Goal: Information Seeking & Learning: Learn about a topic

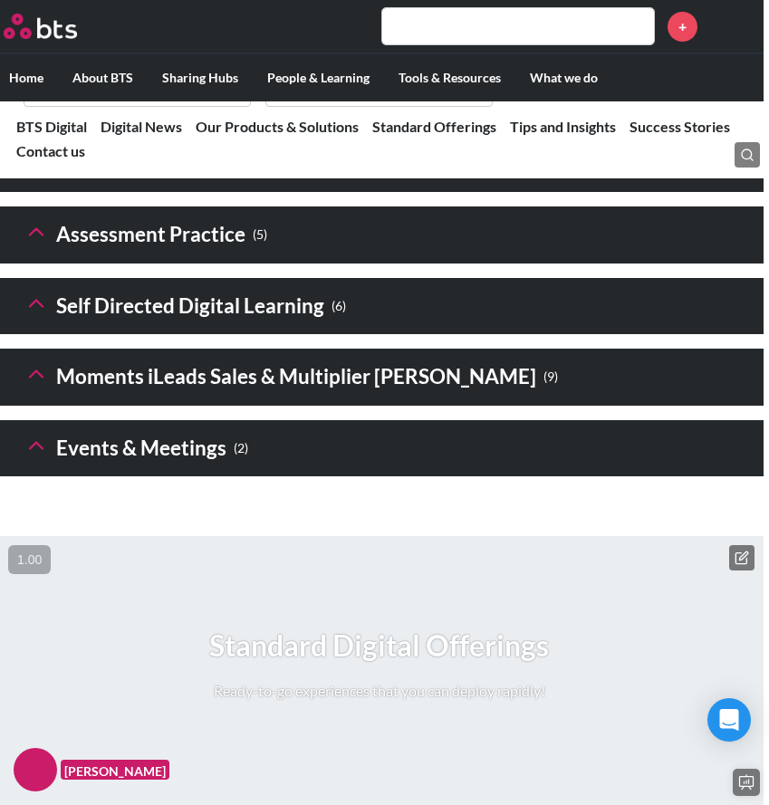
scroll to position [3038, 5]
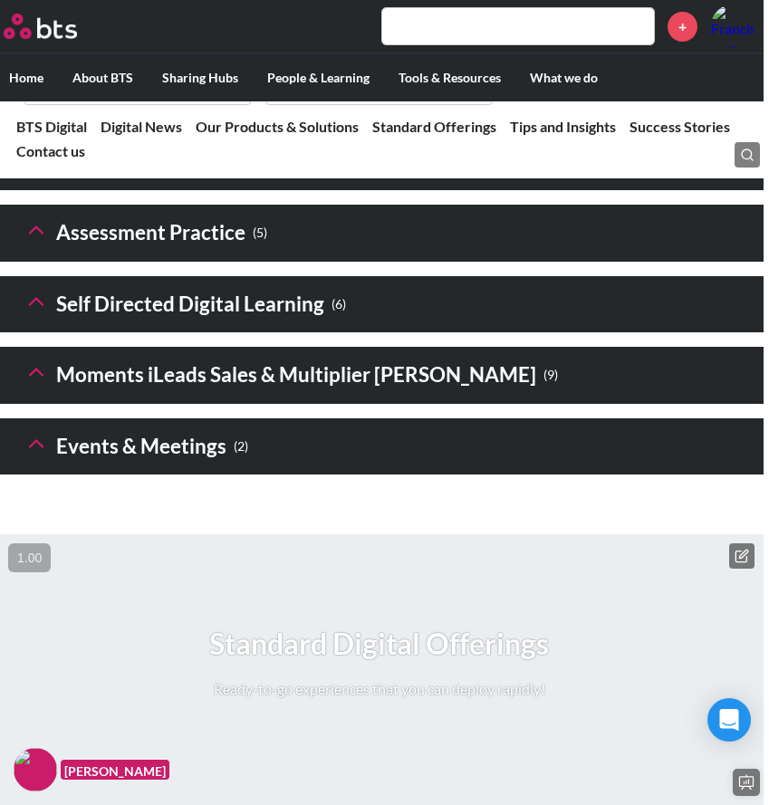
click at [39, 234] on polyline at bounding box center [36, 230] width 13 height 6
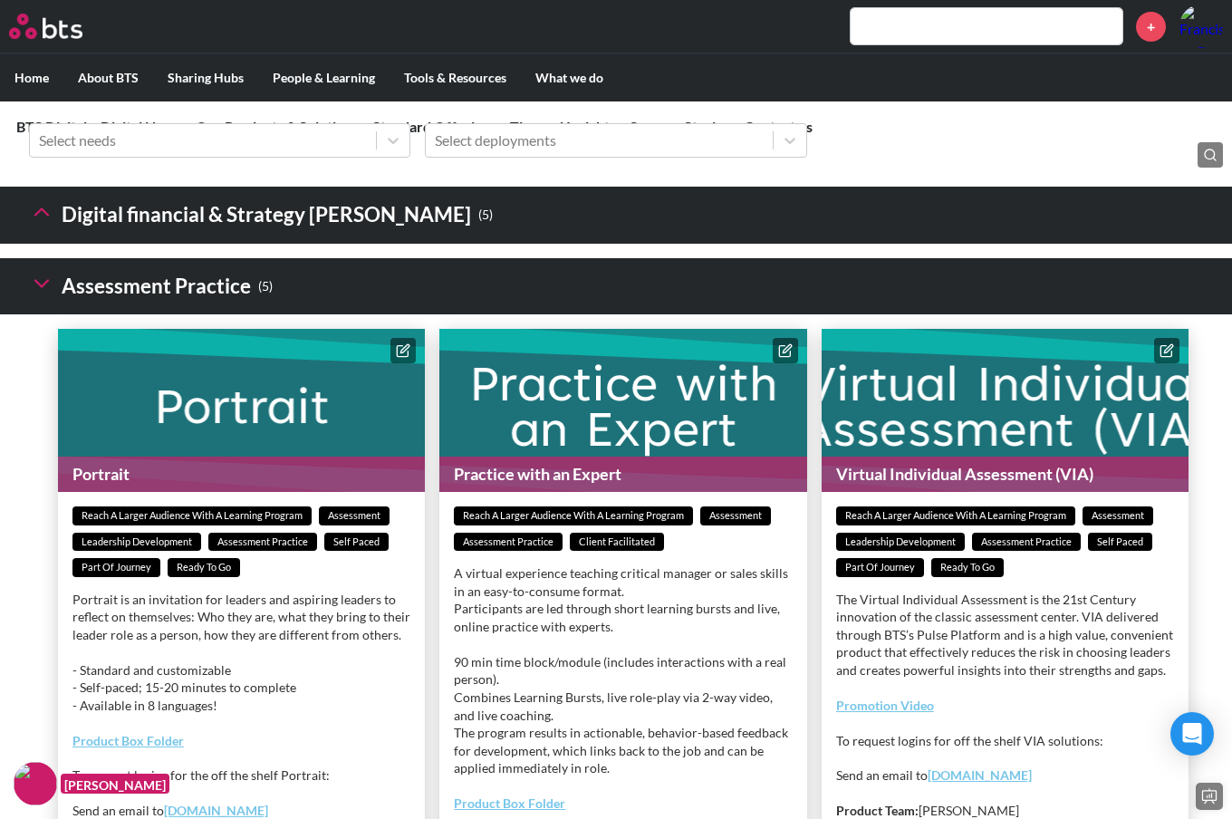
scroll to position [2686, 0]
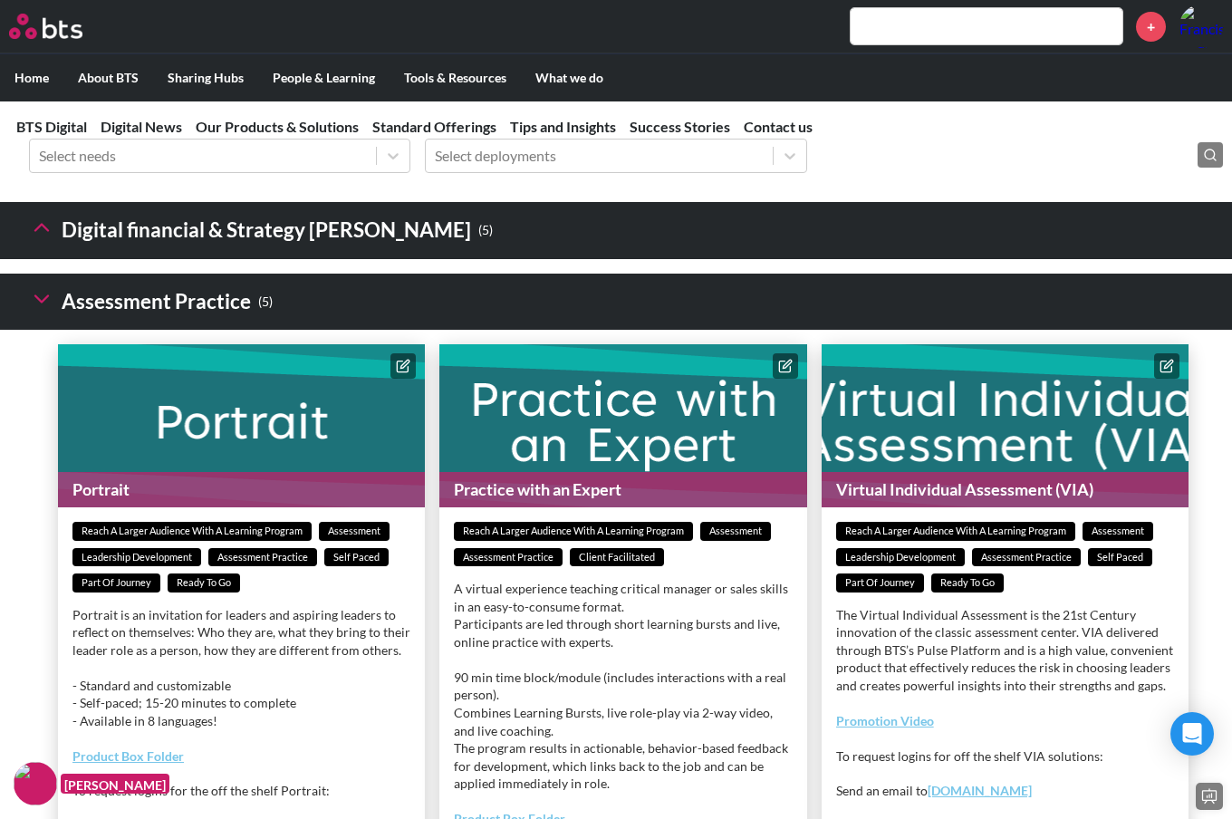
click at [41, 240] on icon at bounding box center [41, 227] width 25 height 25
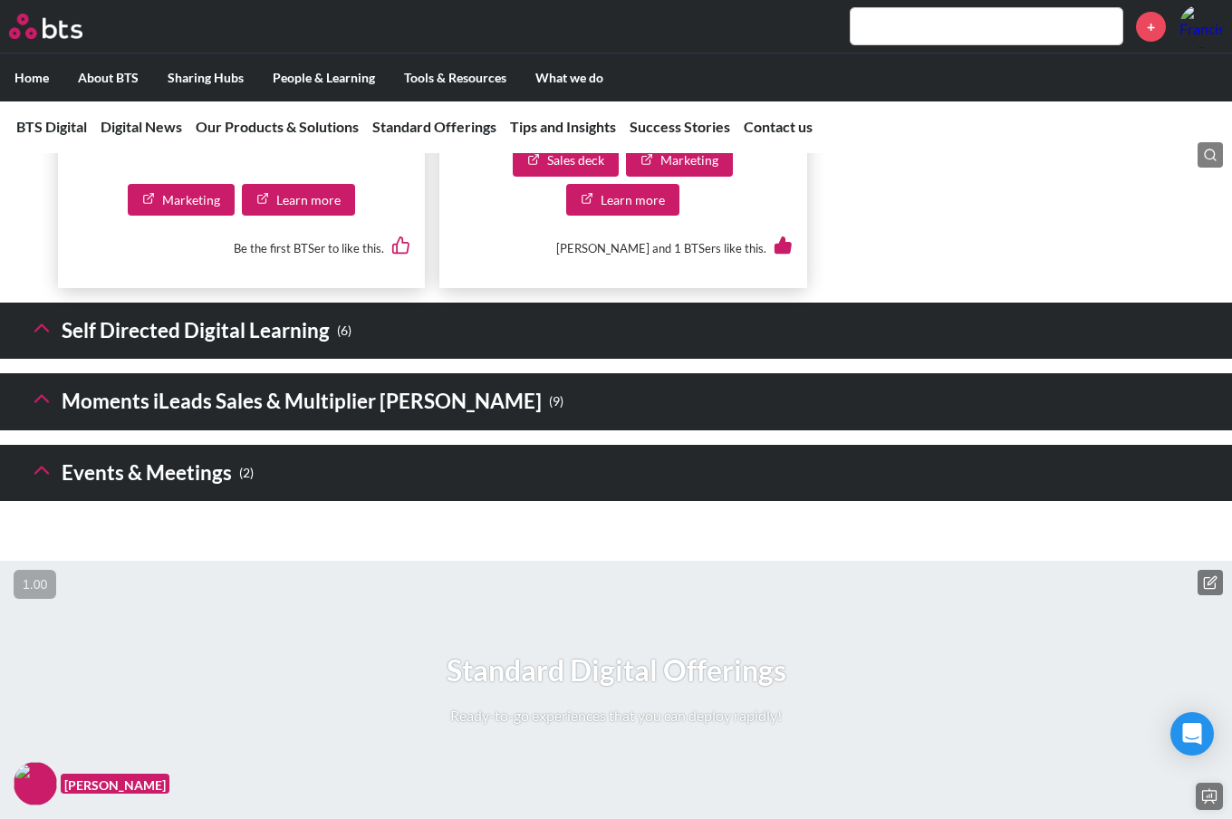
scroll to position [5482, 0]
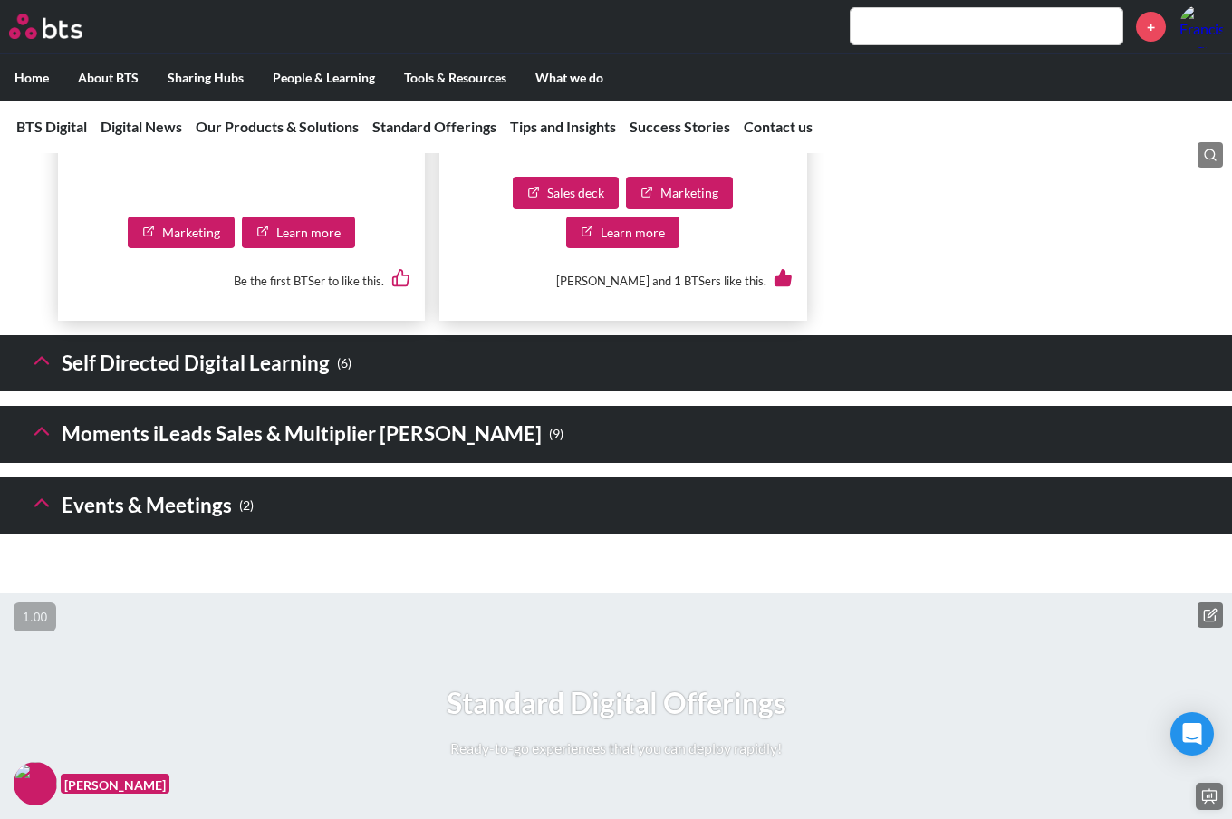
click at [34, 515] on icon at bounding box center [41, 502] width 25 height 25
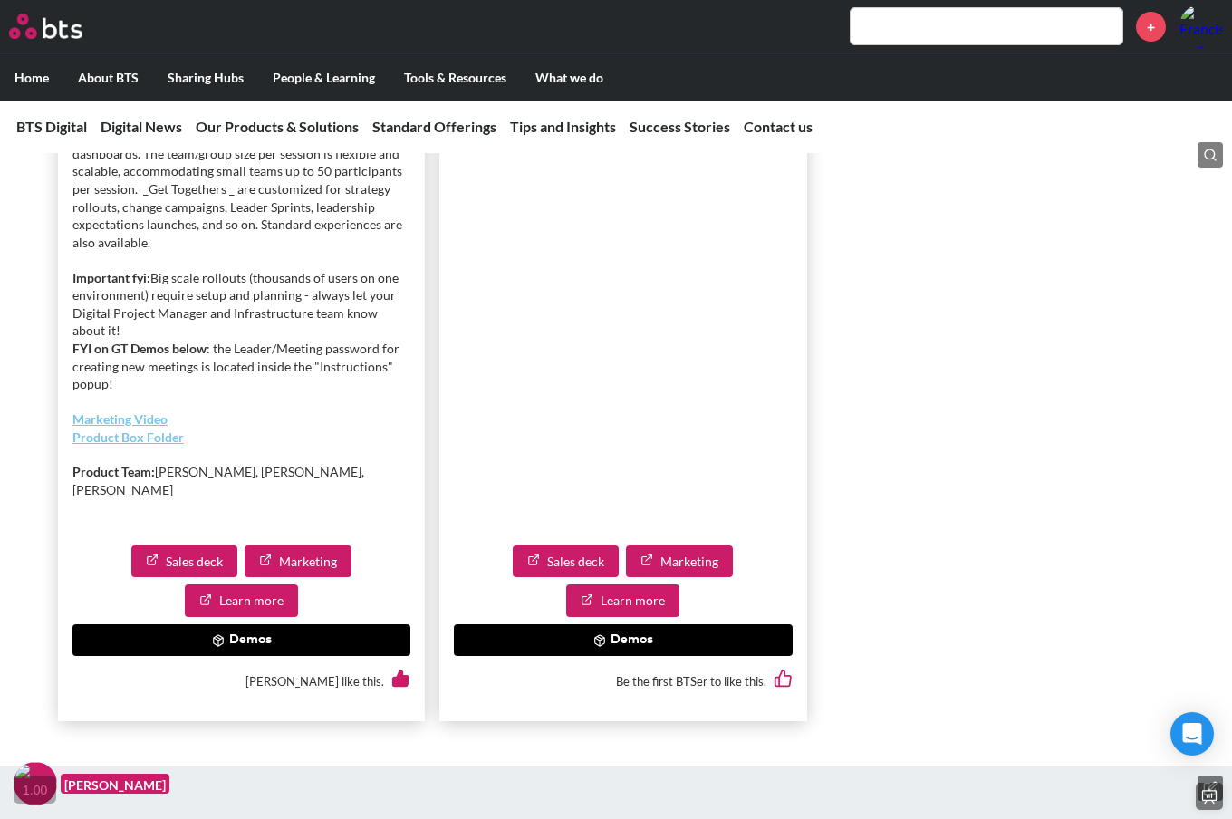
scroll to position [6529, 0]
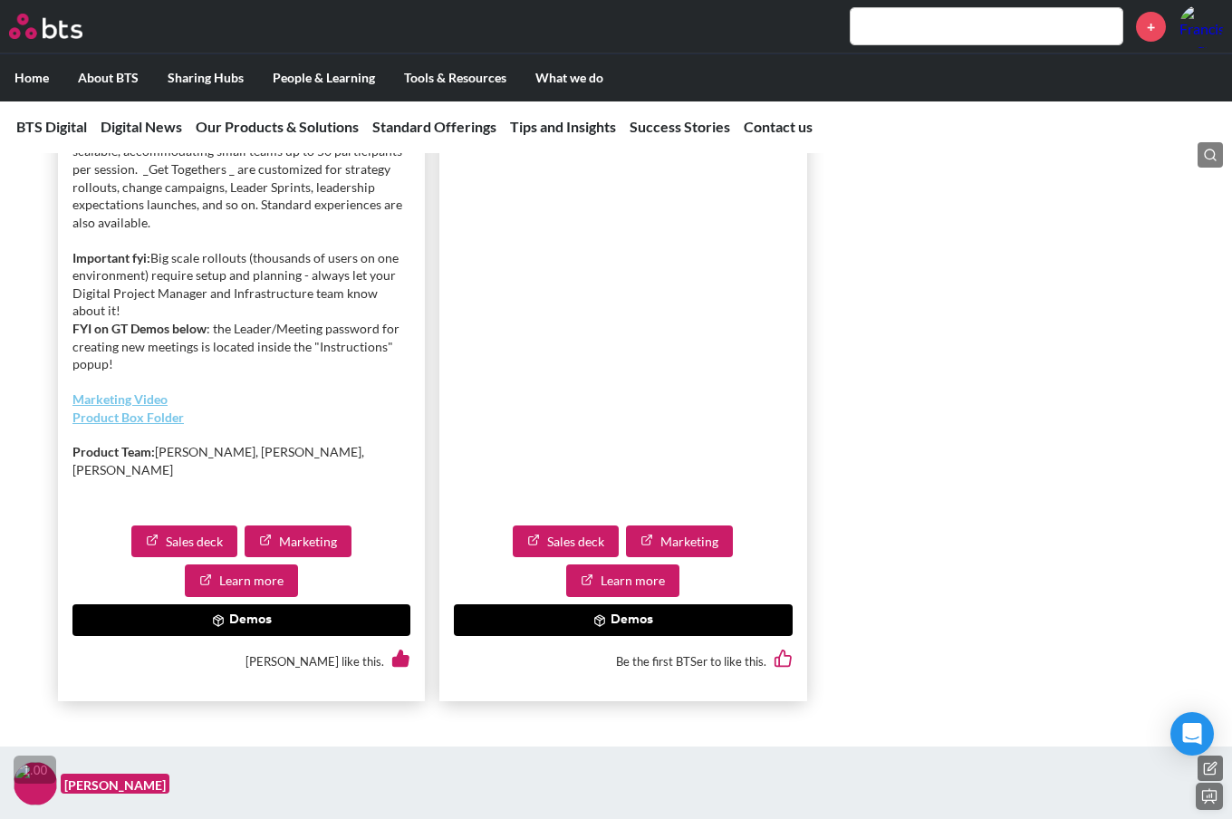
click at [721, 637] on button "Demos" at bounding box center [623, 620] width 338 height 33
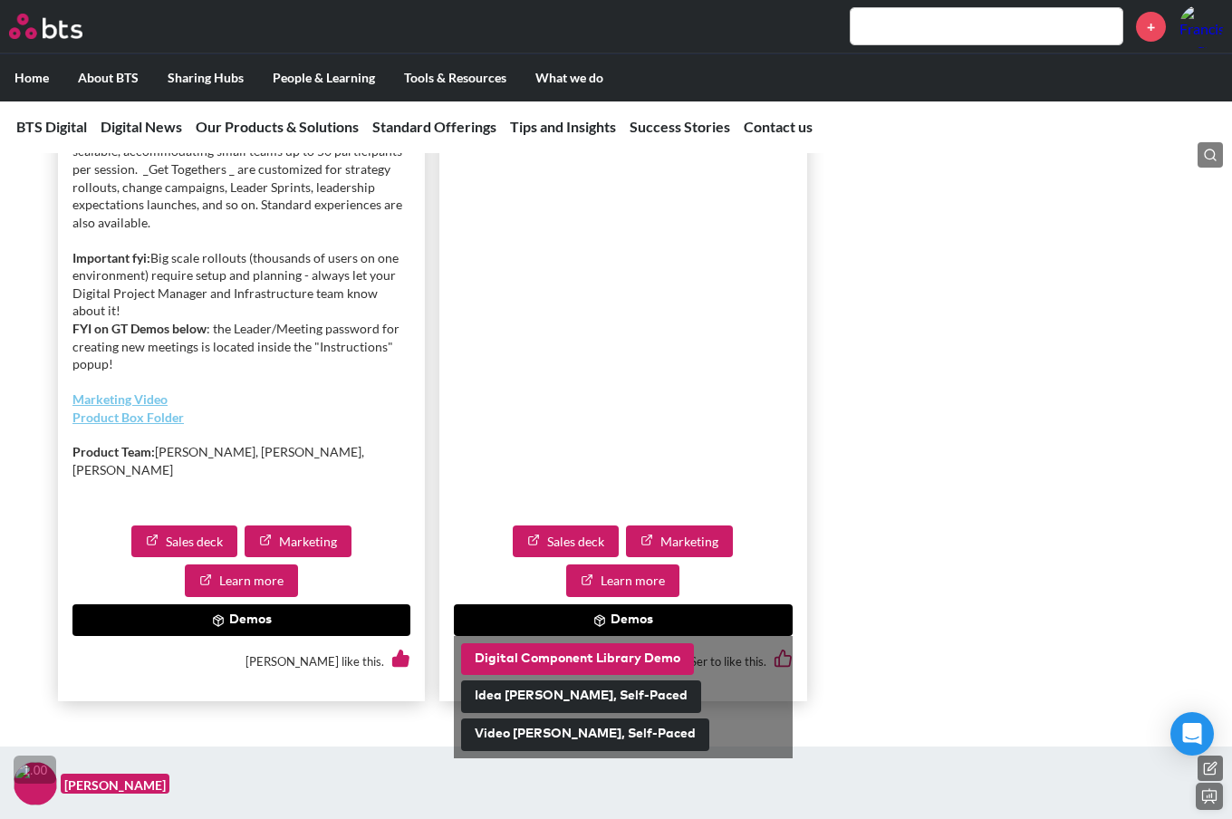
click at [612, 676] on button "Digital Component Library Demo" at bounding box center [577, 659] width 233 height 33
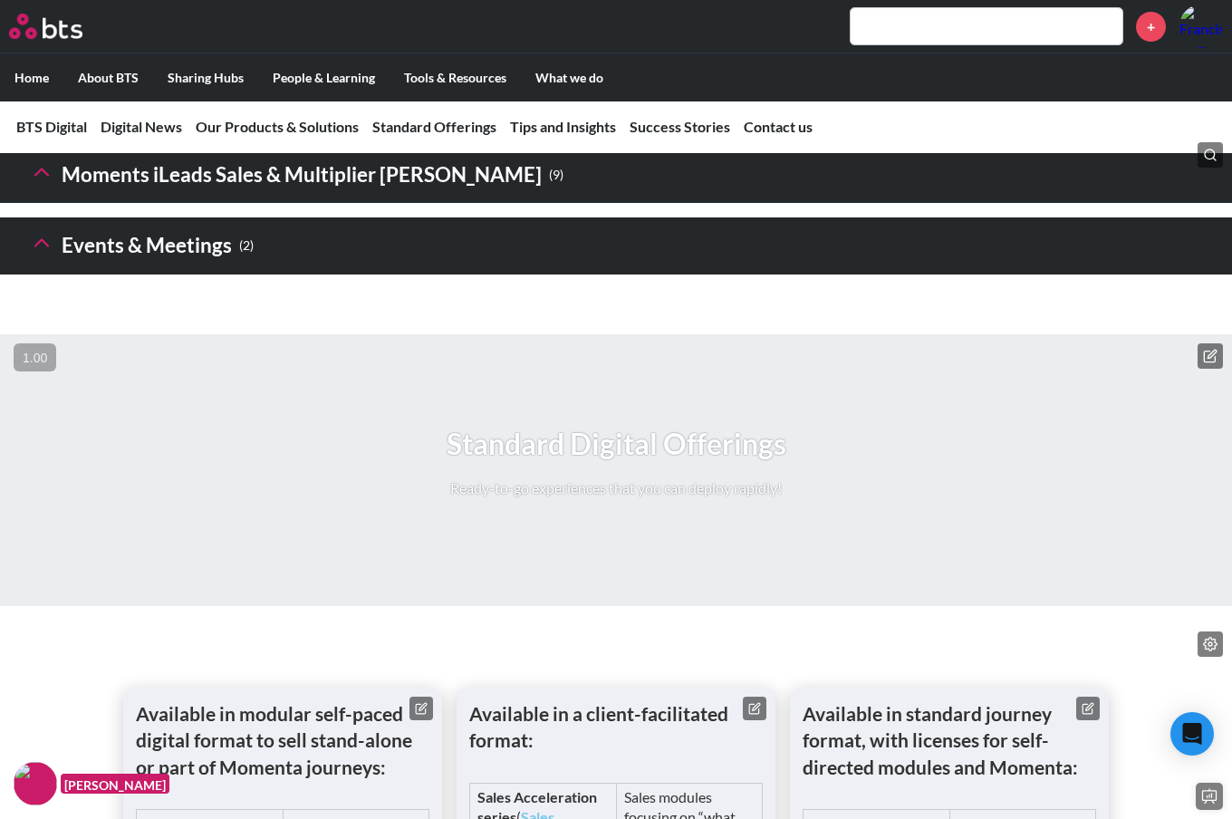
scroll to position [2941, 0]
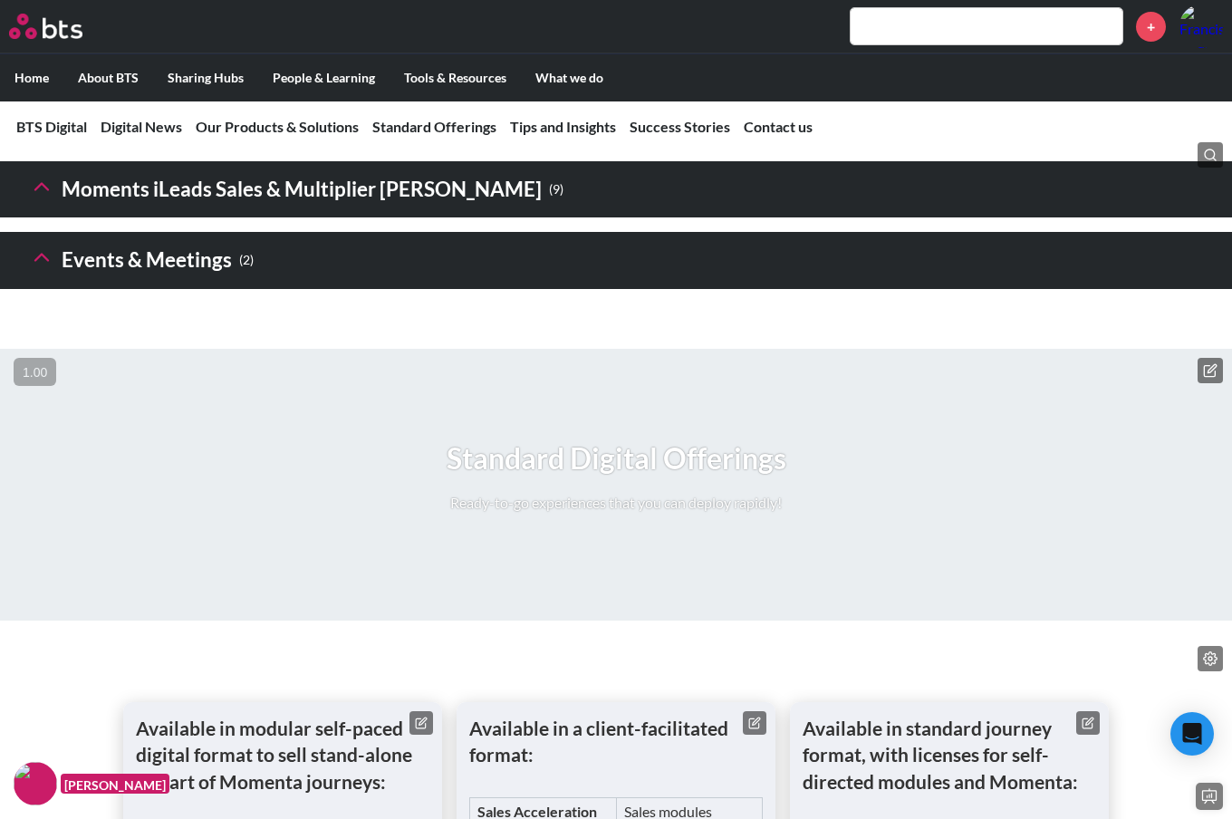
click at [38, 199] on icon at bounding box center [41, 186] width 25 height 25
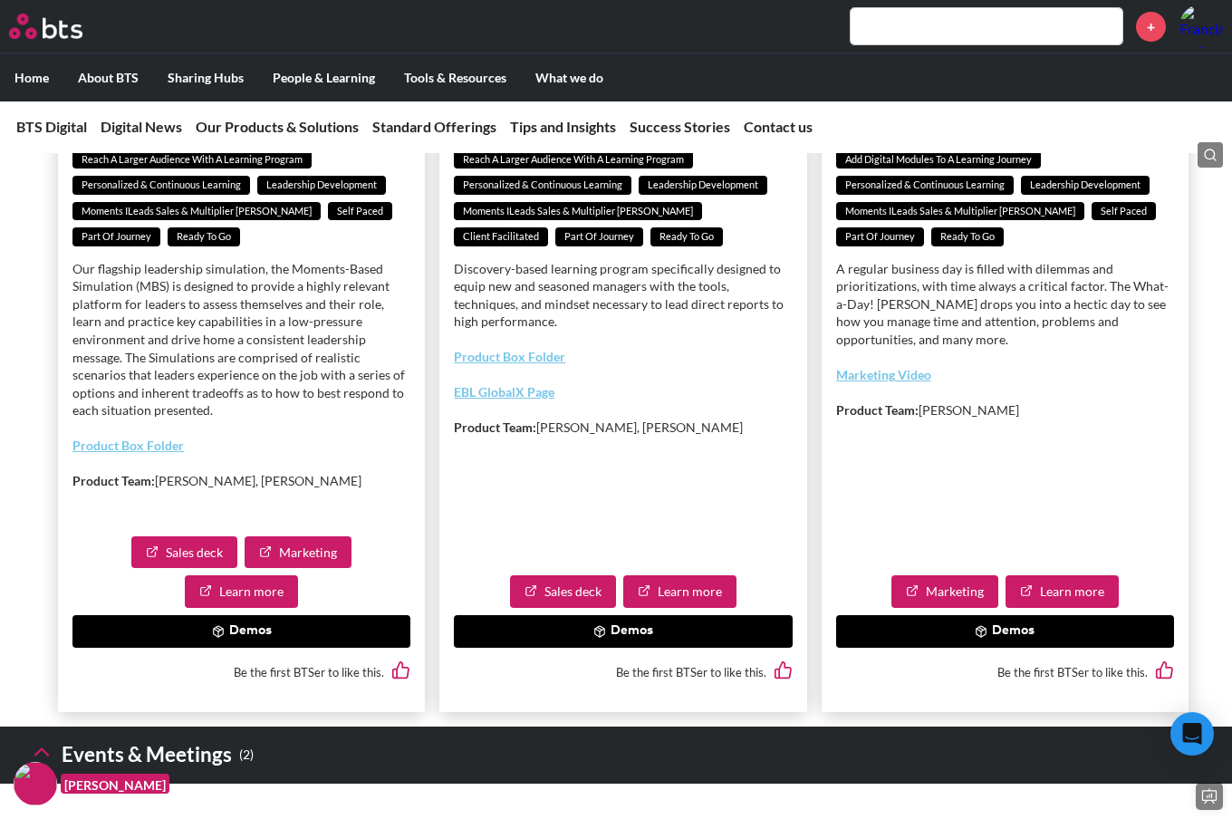
scroll to position [4658, 0]
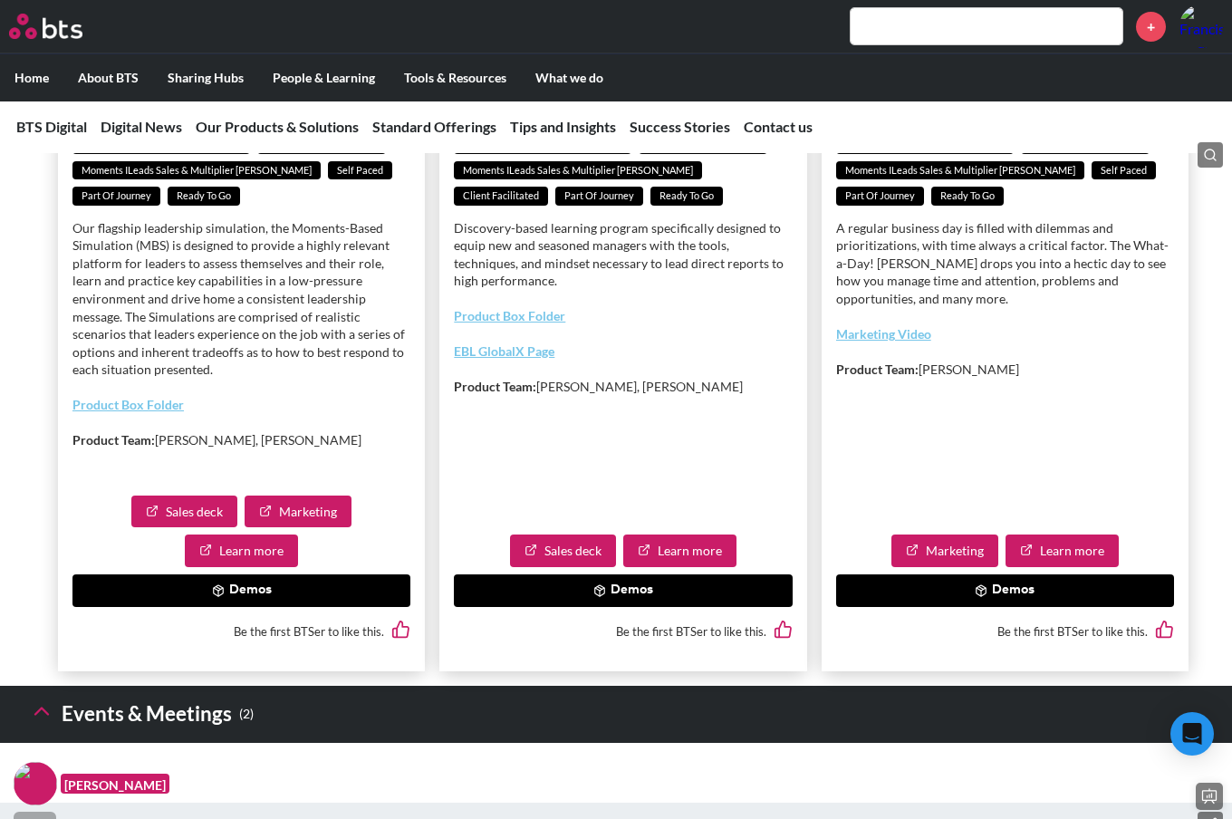
click at [905, 607] on button "Demos" at bounding box center [1005, 590] width 338 height 33
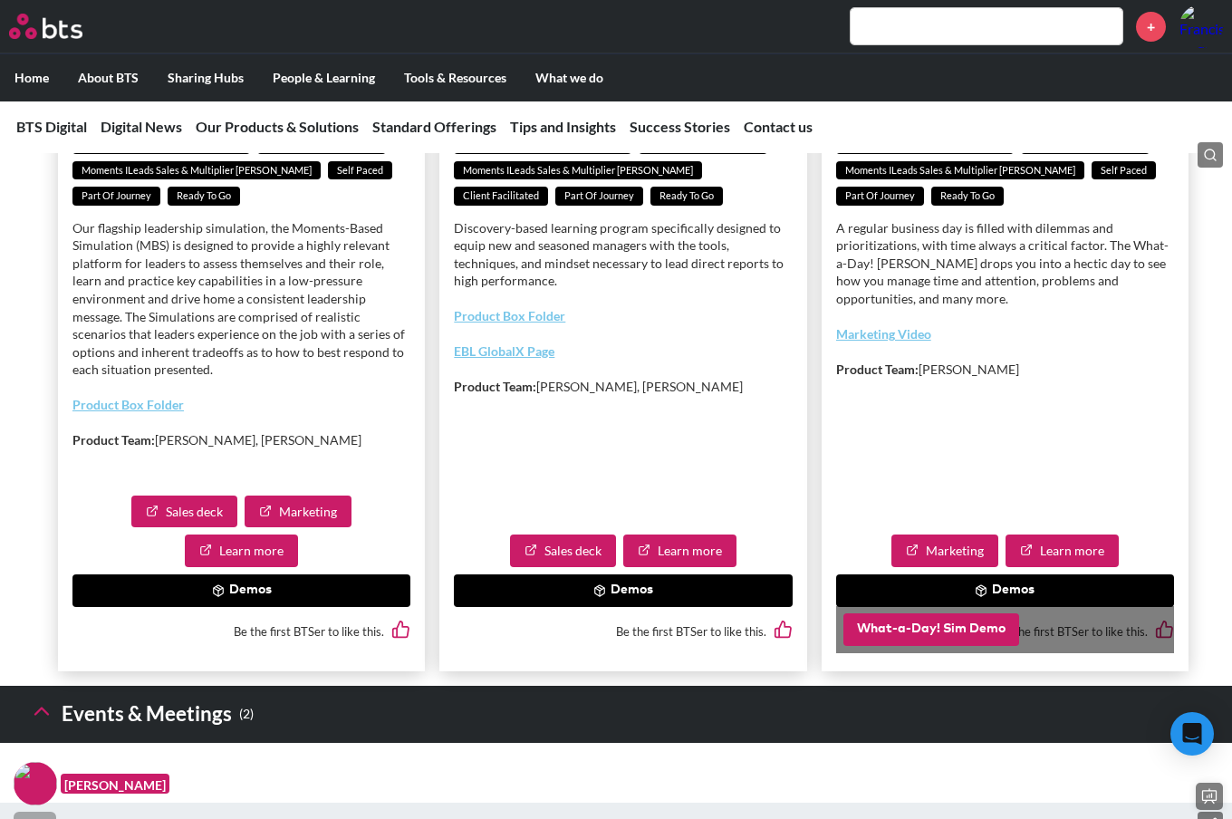
click at [894, 646] on button "What-a-Day! Sim Demo" at bounding box center [931, 629] width 176 height 33
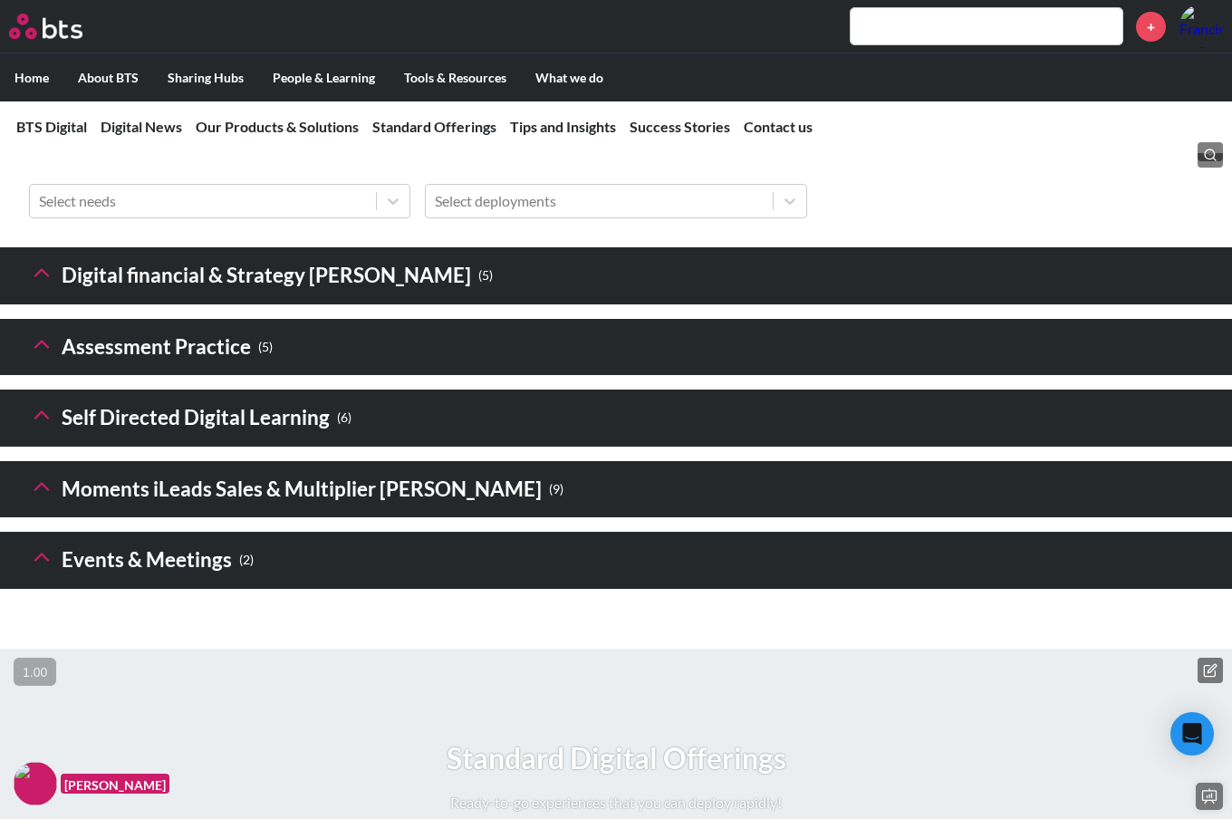
scroll to position [2651, 0]
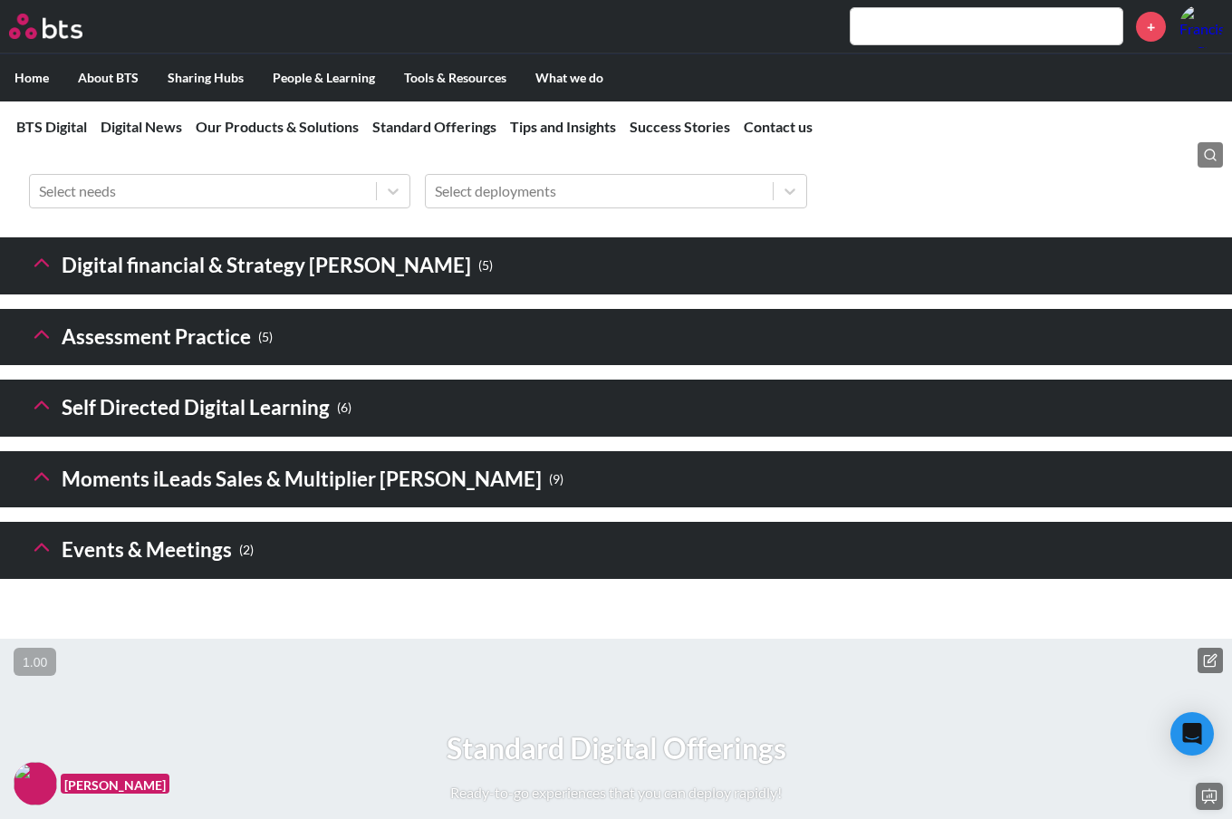
click at [31, 489] on icon at bounding box center [41, 476] width 25 height 25
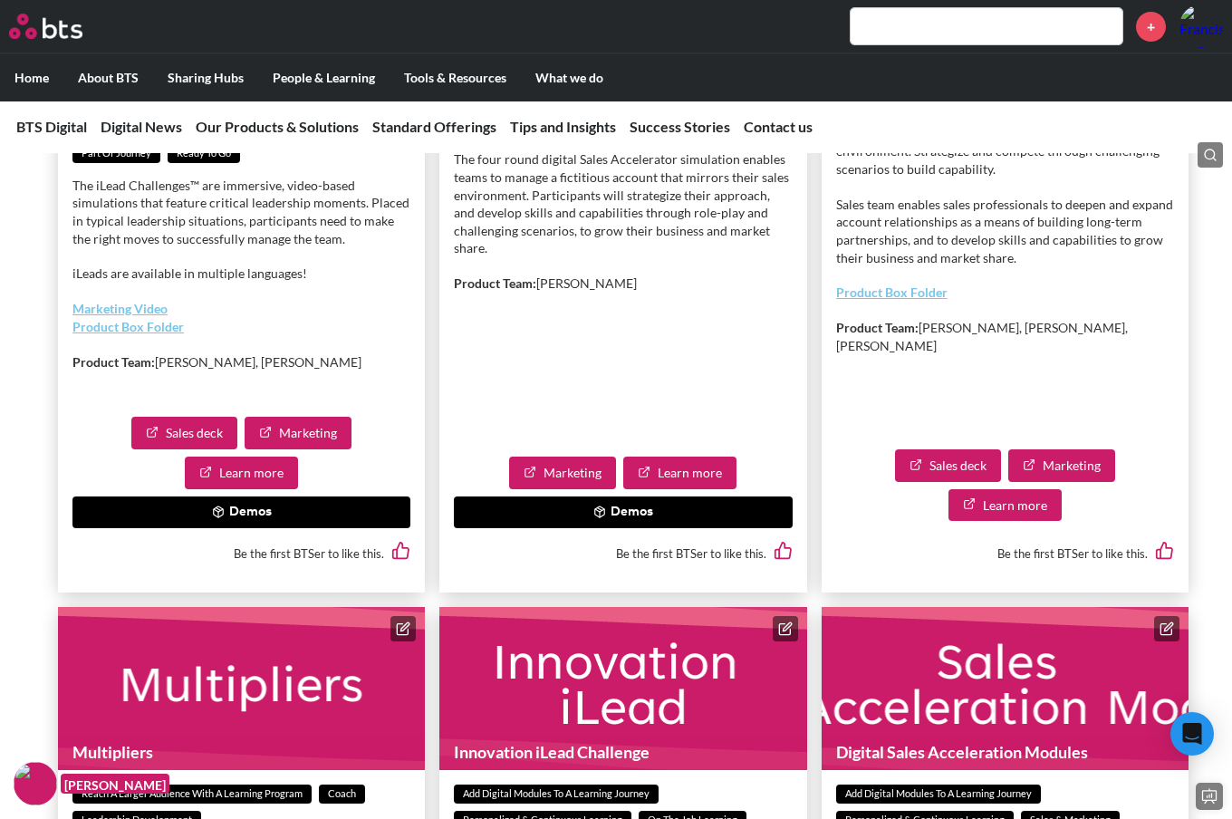
scroll to position [3368, 0]
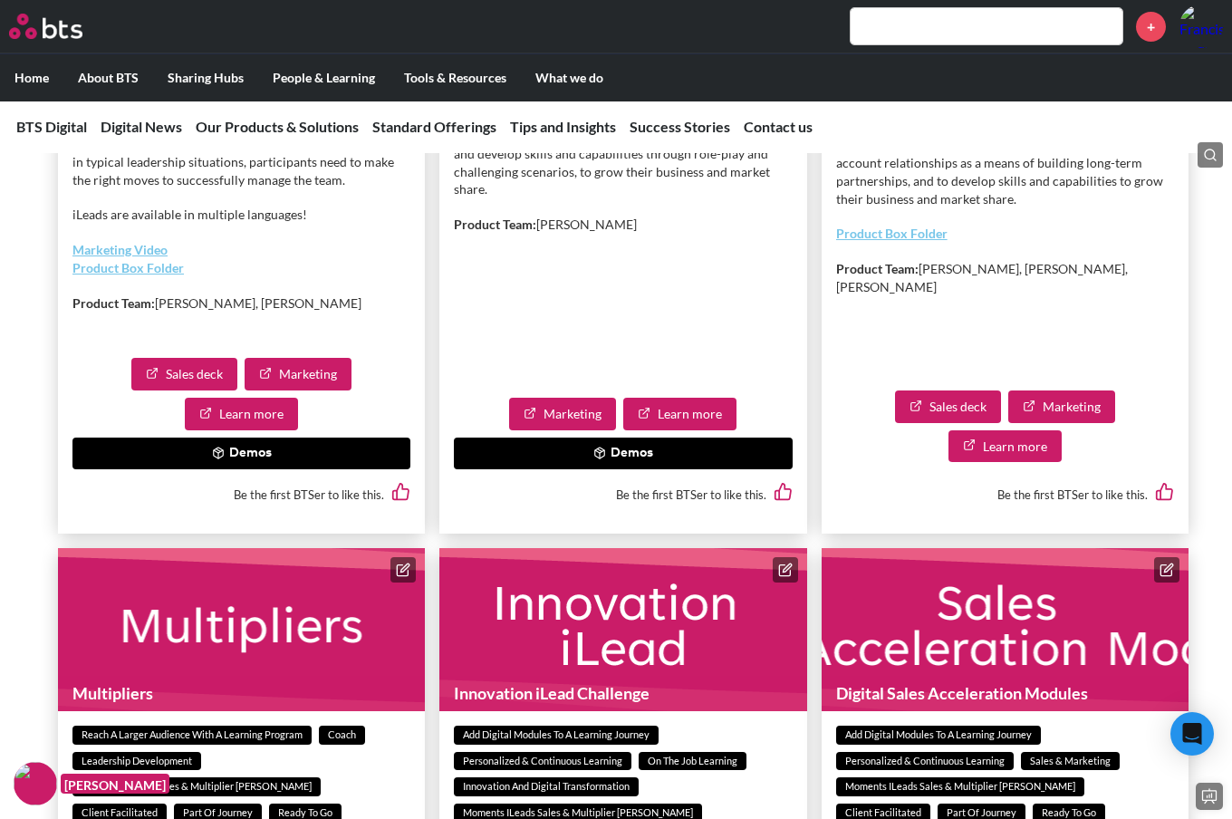
click at [140, 470] on button "Demos" at bounding box center [241, 453] width 338 height 33
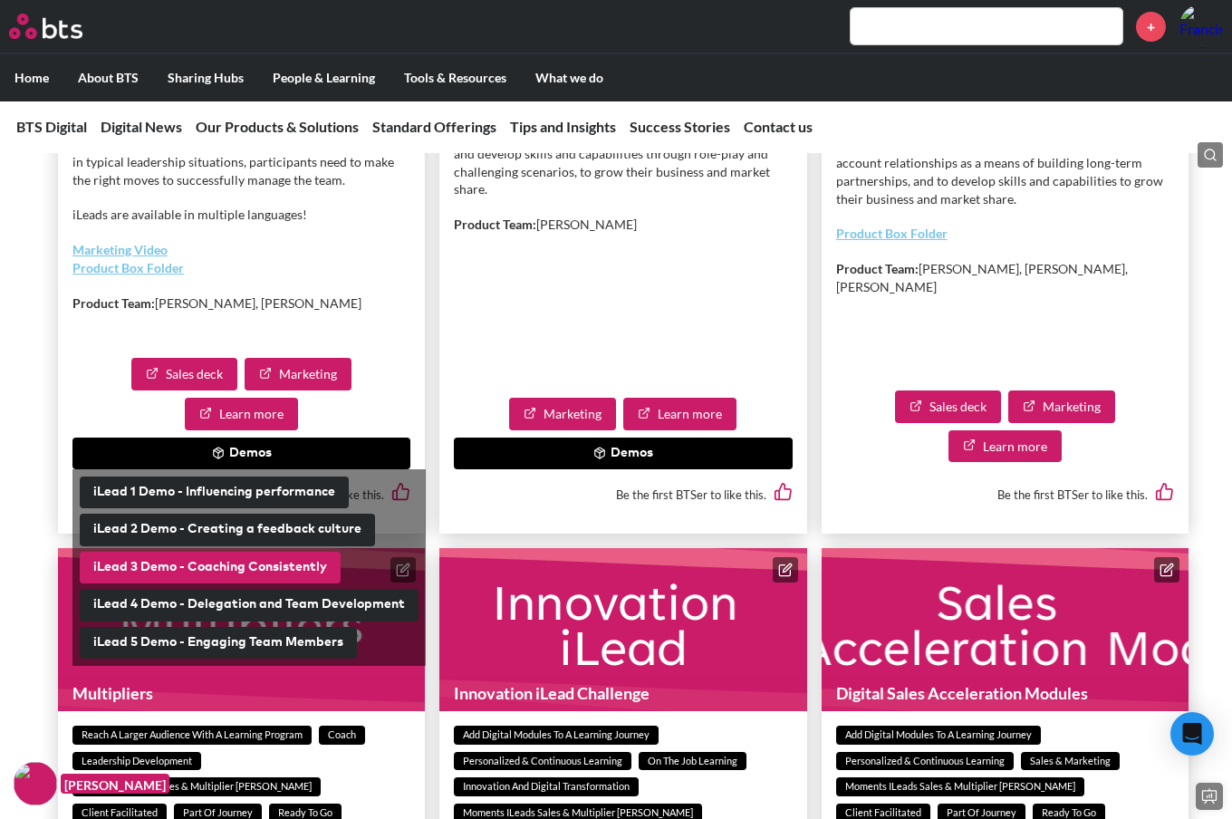
click at [160, 584] on button "iLead 3 Demo - Coaching Consistently" at bounding box center [210, 568] width 261 height 33
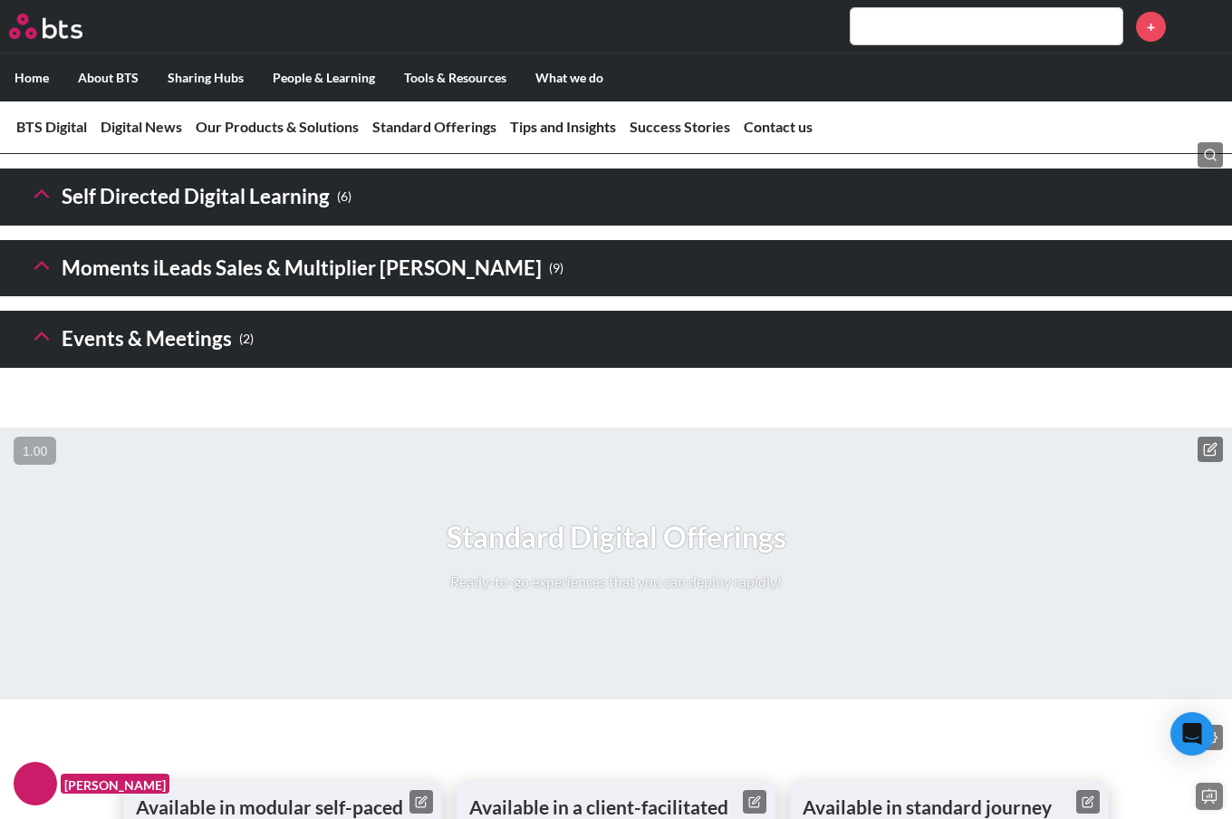
scroll to position [2856, 0]
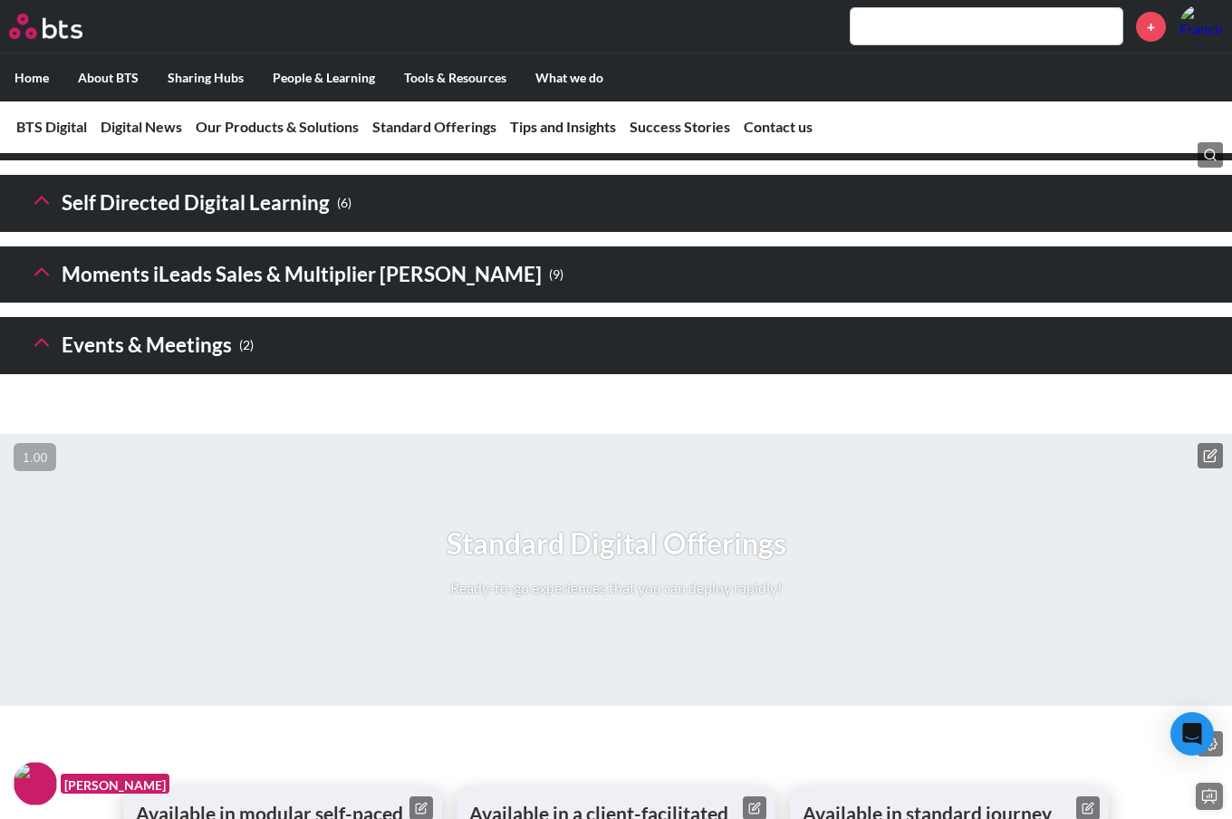
click at [51, 360] on button at bounding box center [41, 345] width 25 height 31
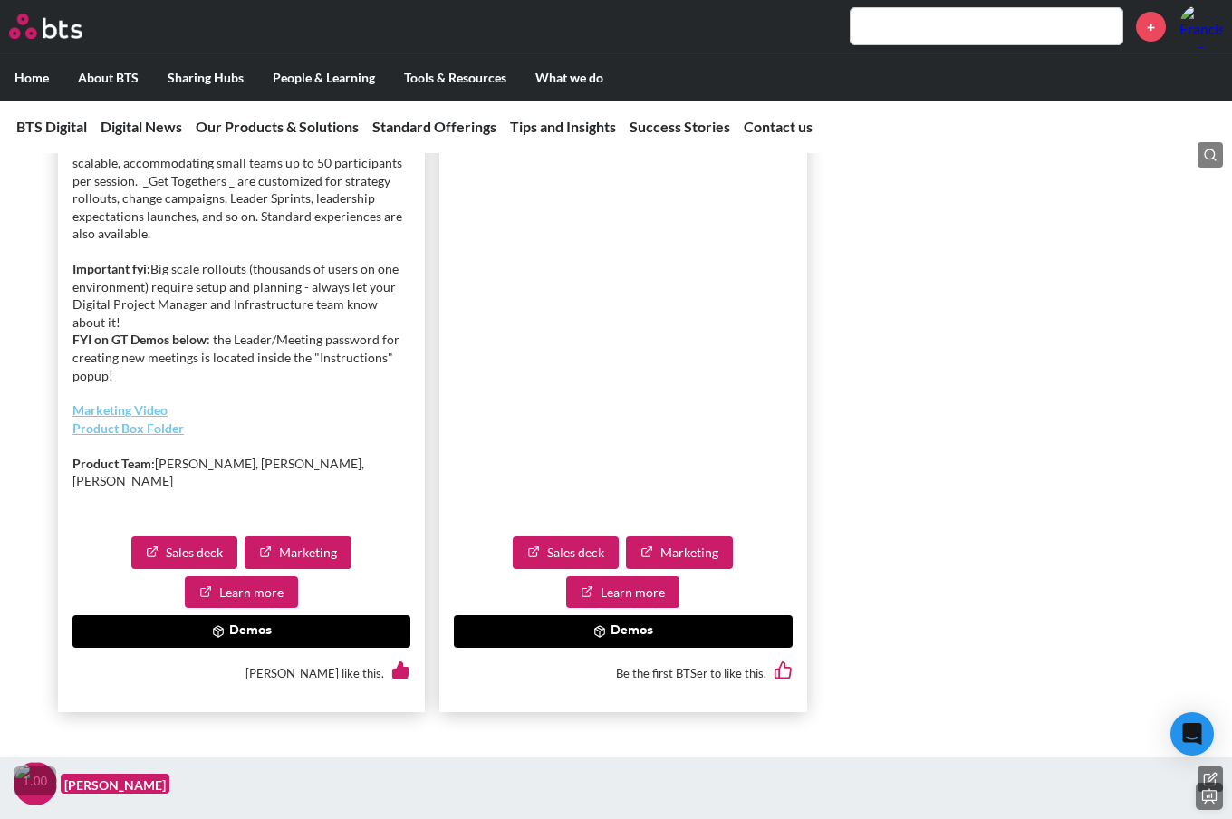
scroll to position [3738, 0]
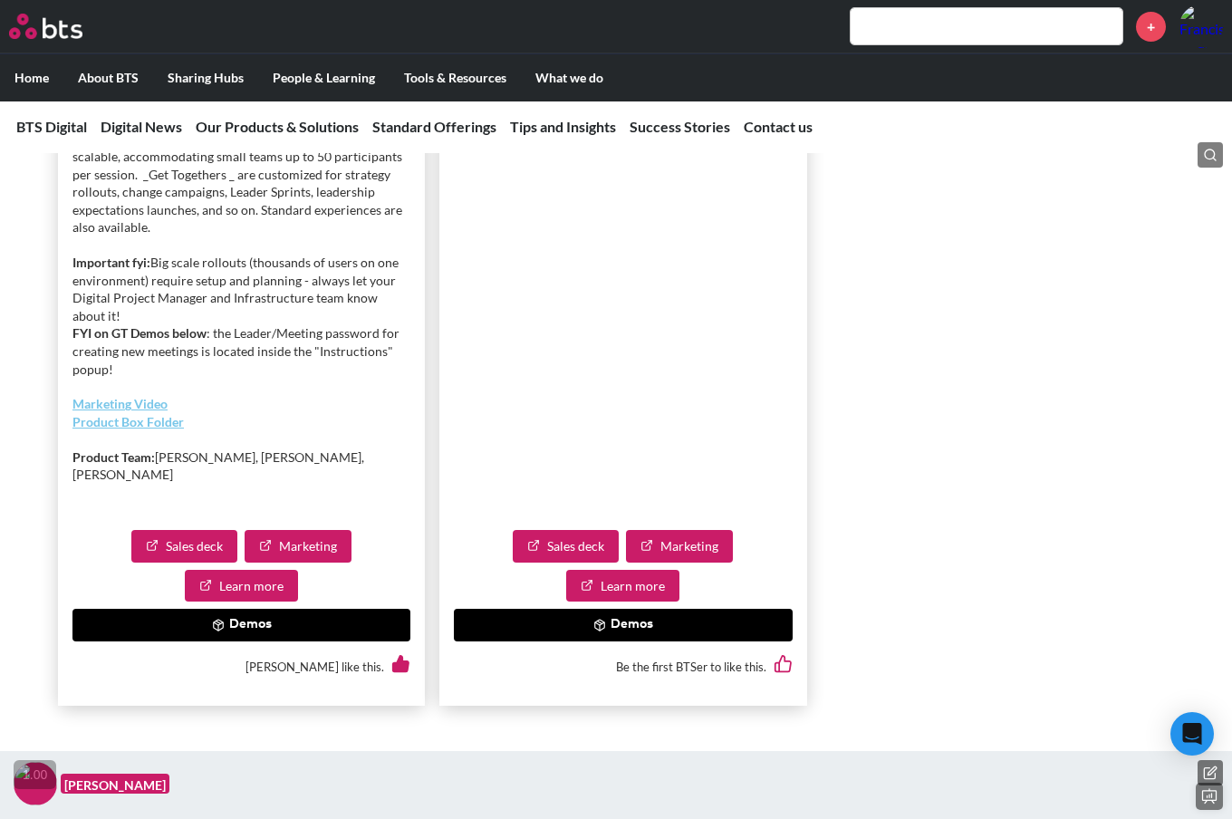
click at [282, 641] on button "Demos" at bounding box center [241, 625] width 338 height 33
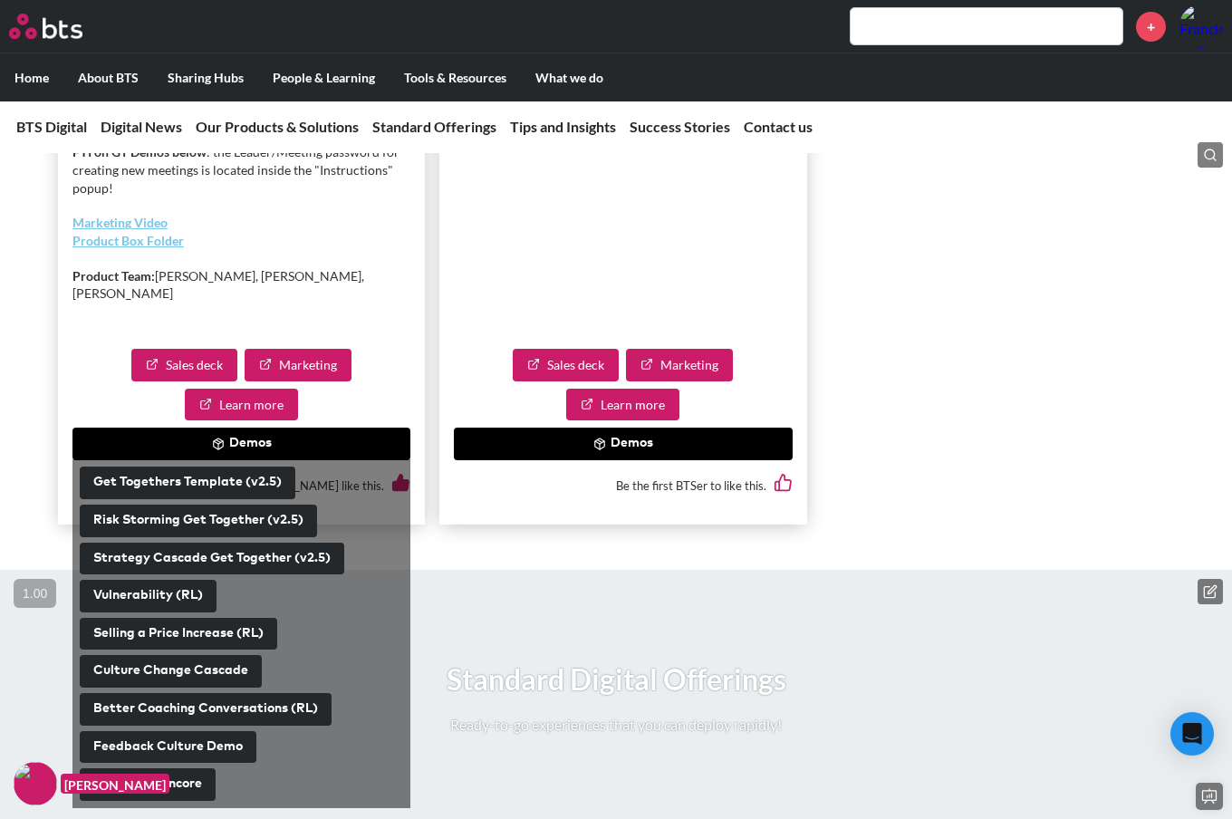
scroll to position [4083, 0]
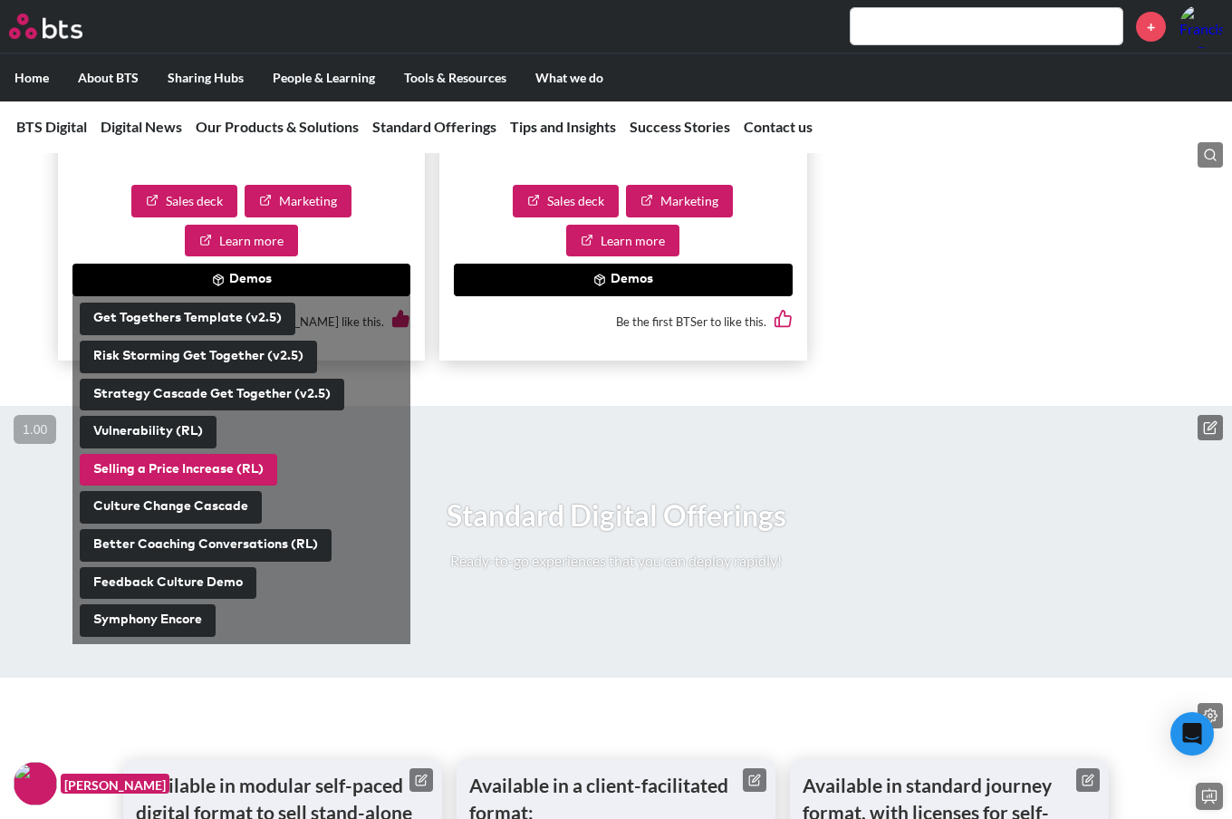
click at [160, 486] on button "Selling a Price Increase (RL)" at bounding box center [178, 470] width 197 height 33
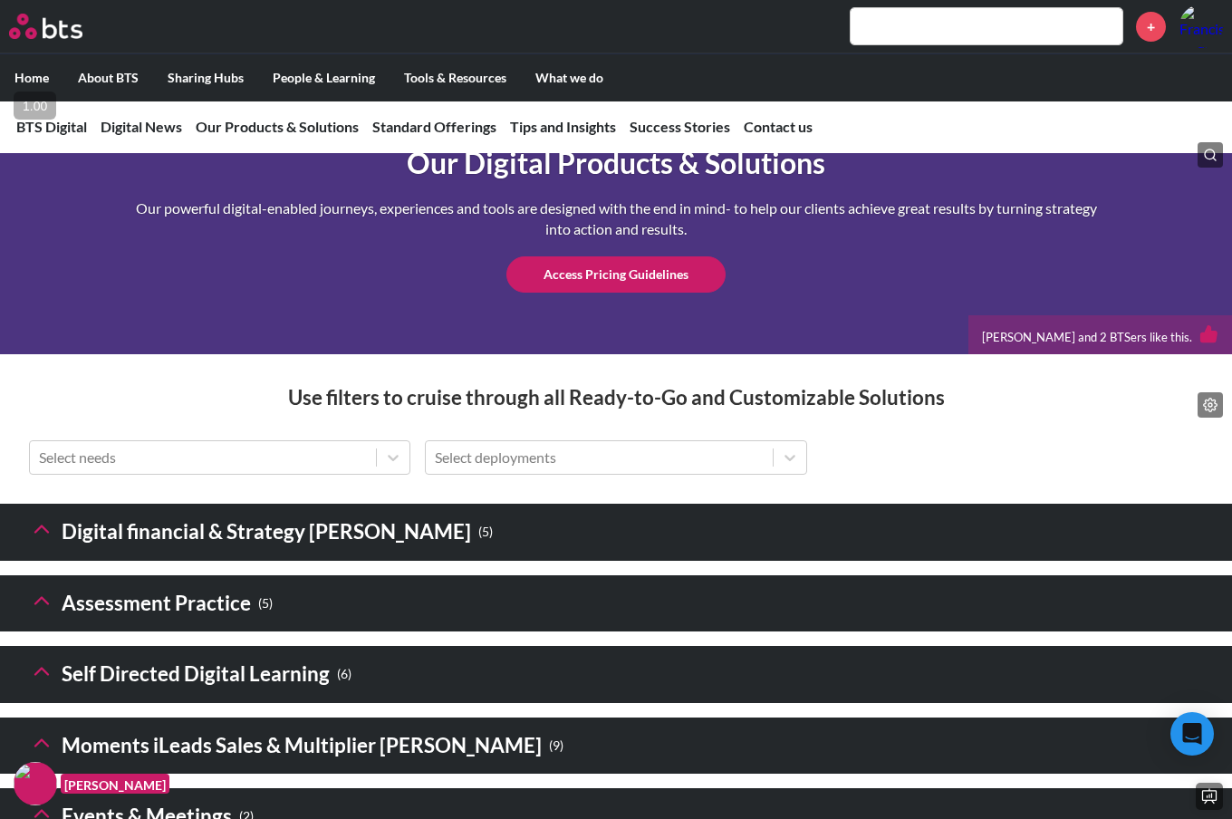
scroll to position [2395, 0]
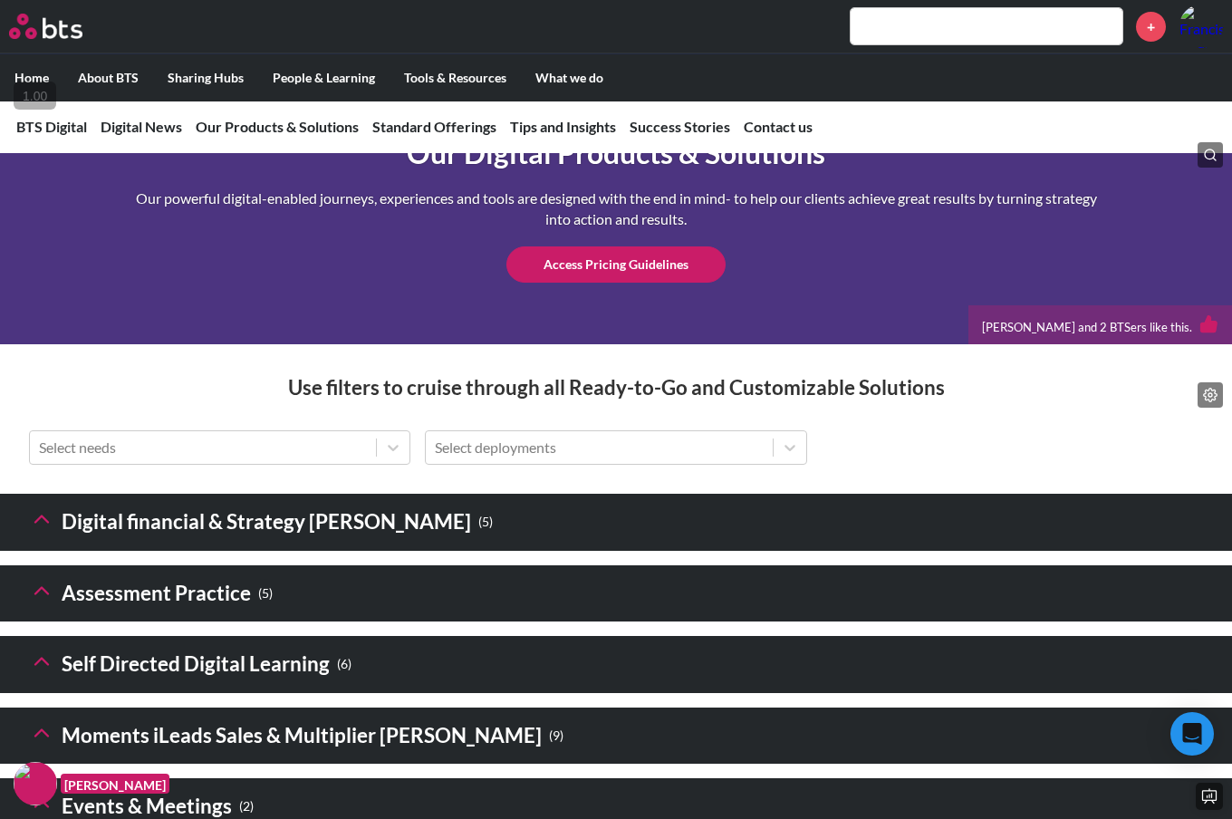
click at [727, 17] on div "+" at bounding box center [669, 26] width 1107 height 43
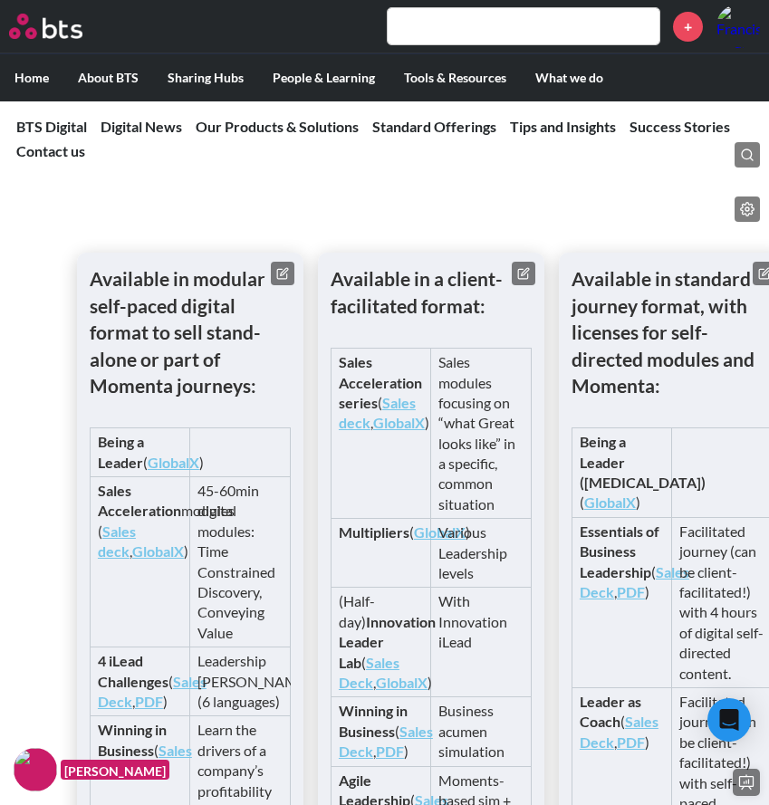
scroll to position [3674, 0]
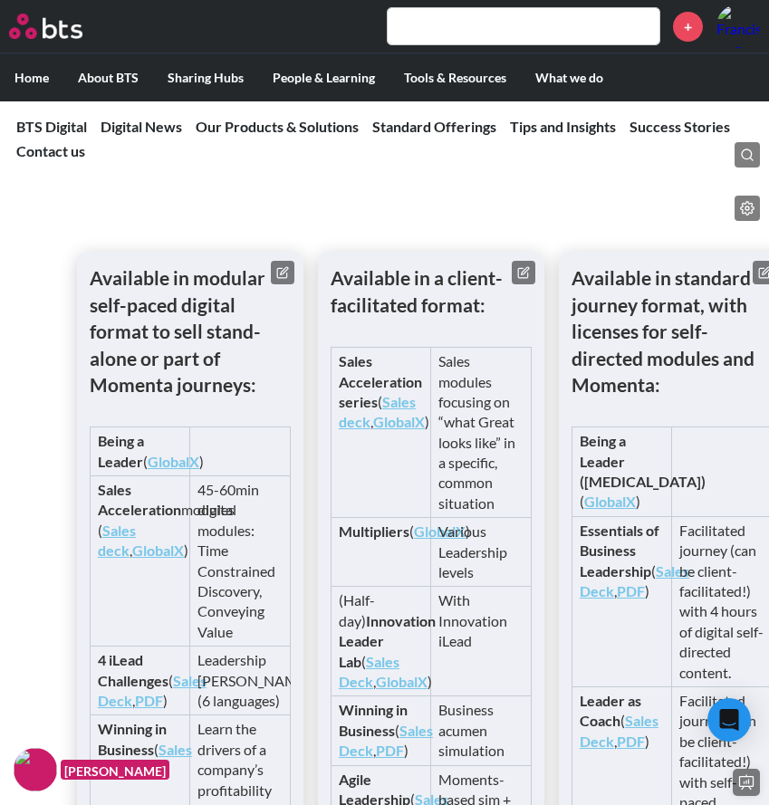
click at [263, 398] on h1 "Available in modular self-paced digital format to sell stand-alone or part of M…" at bounding box center [190, 330] width 201 height 133
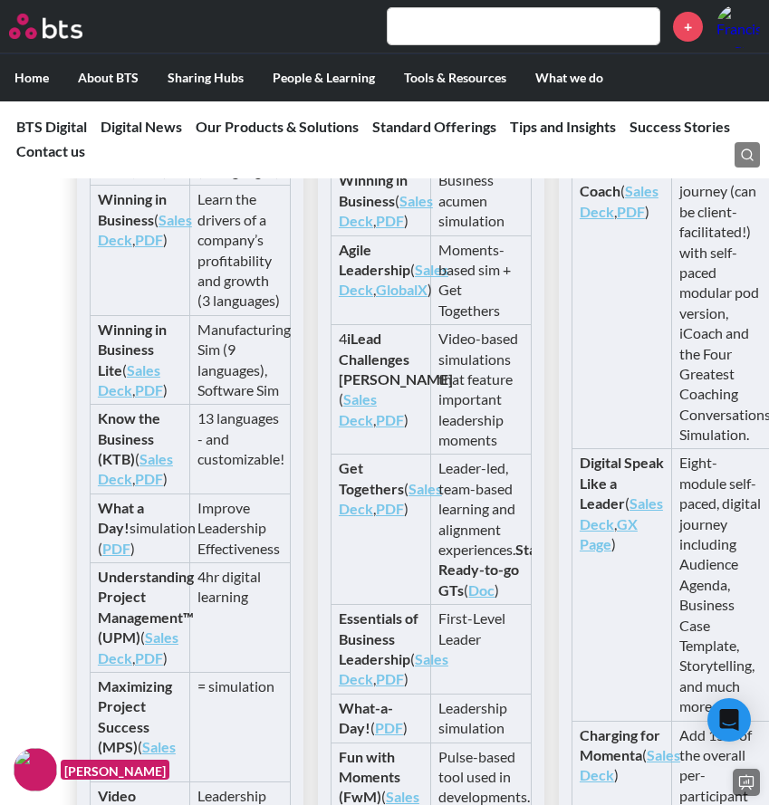
scroll to position [4188, 0]
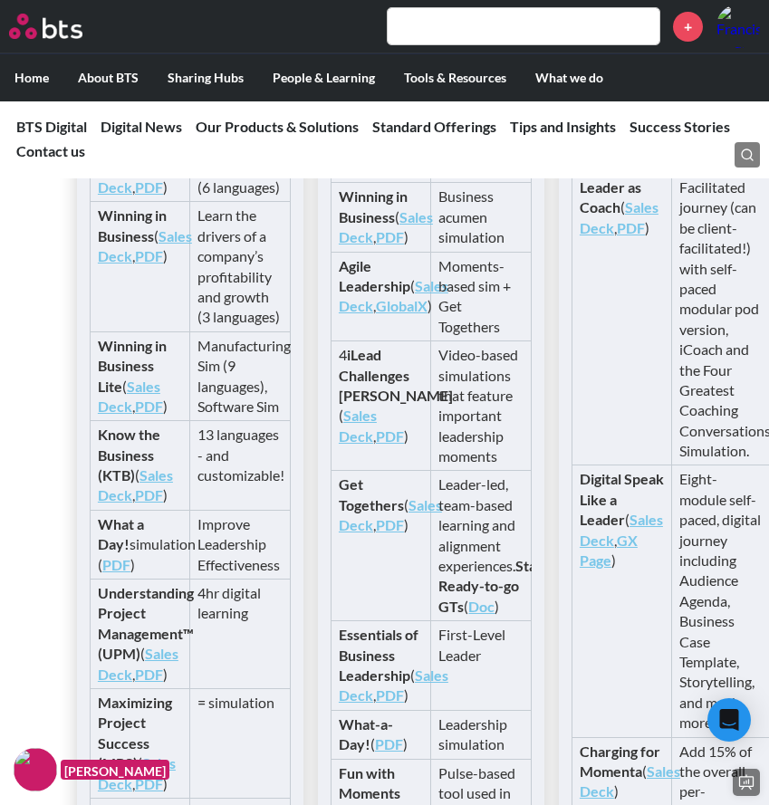
click at [259, 331] on td "Learn the drivers of a company’s profitability and growth (3 languages)" at bounding box center [240, 267] width 101 height 130
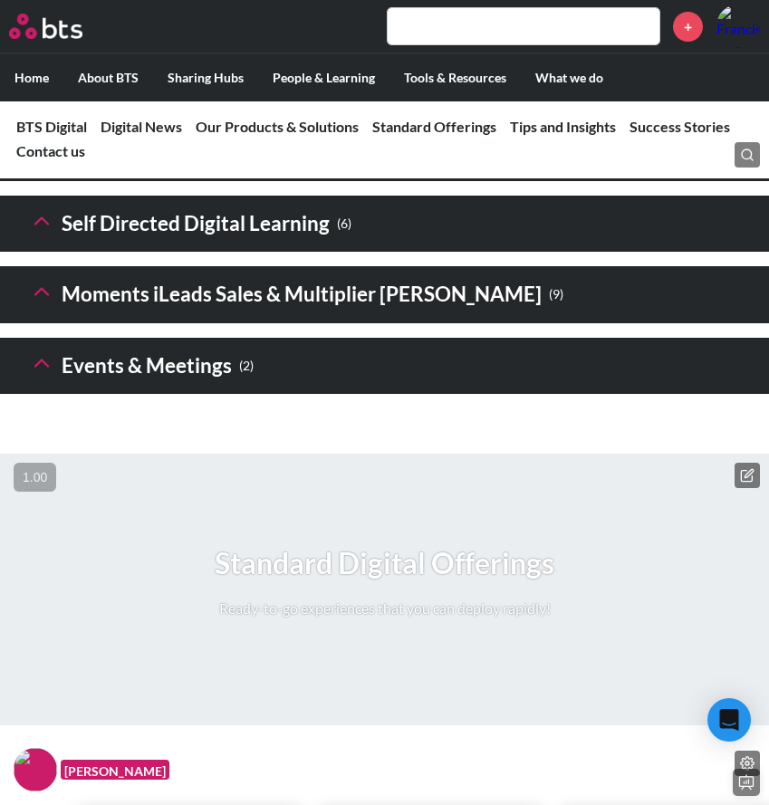
scroll to position [3136, 1]
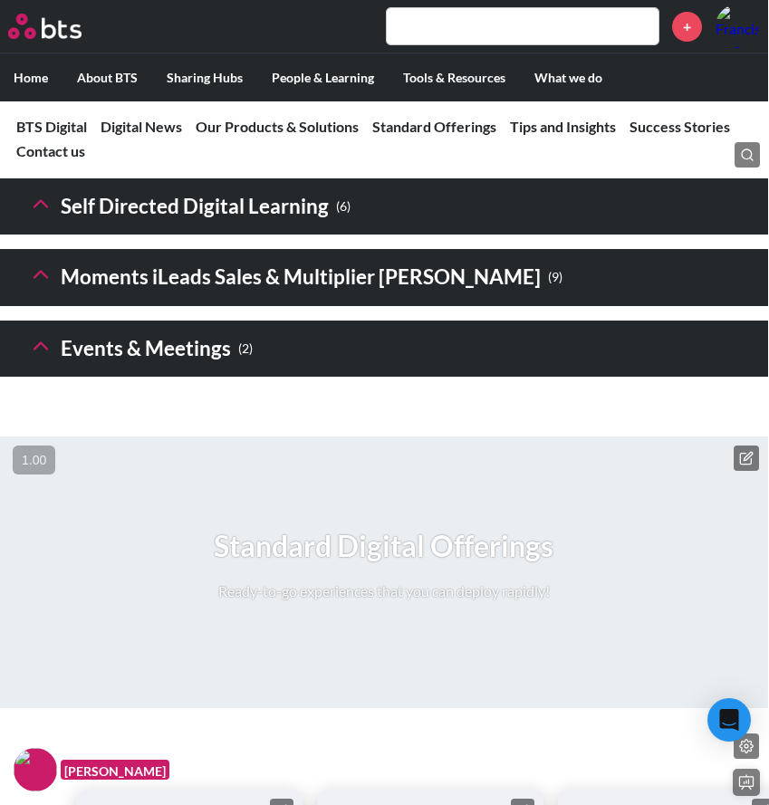
click at [117, 369] on h3 "Events & Meetings ( 2 )" at bounding box center [140, 349] width 225 height 39
click at [50, 359] on icon at bounding box center [40, 345] width 25 height 25
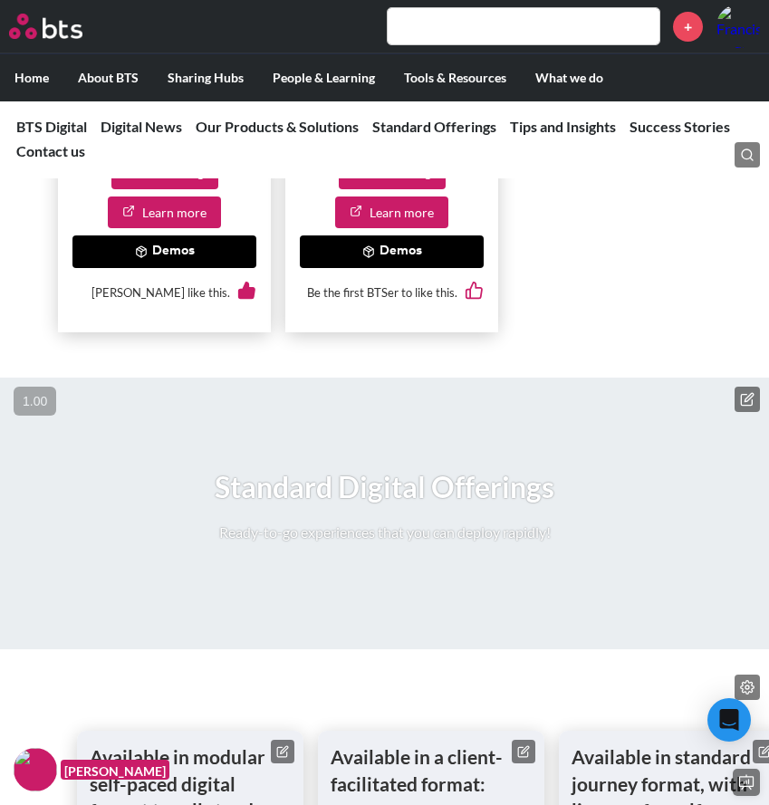
scroll to position [4936, 0]
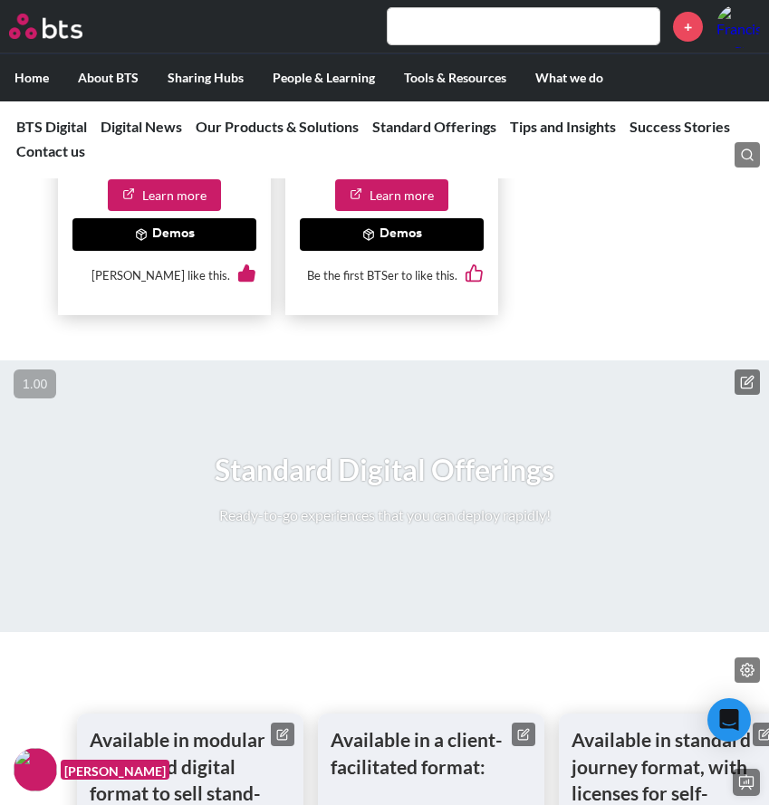
click at [133, 251] on button "Demos" at bounding box center [164, 234] width 184 height 33
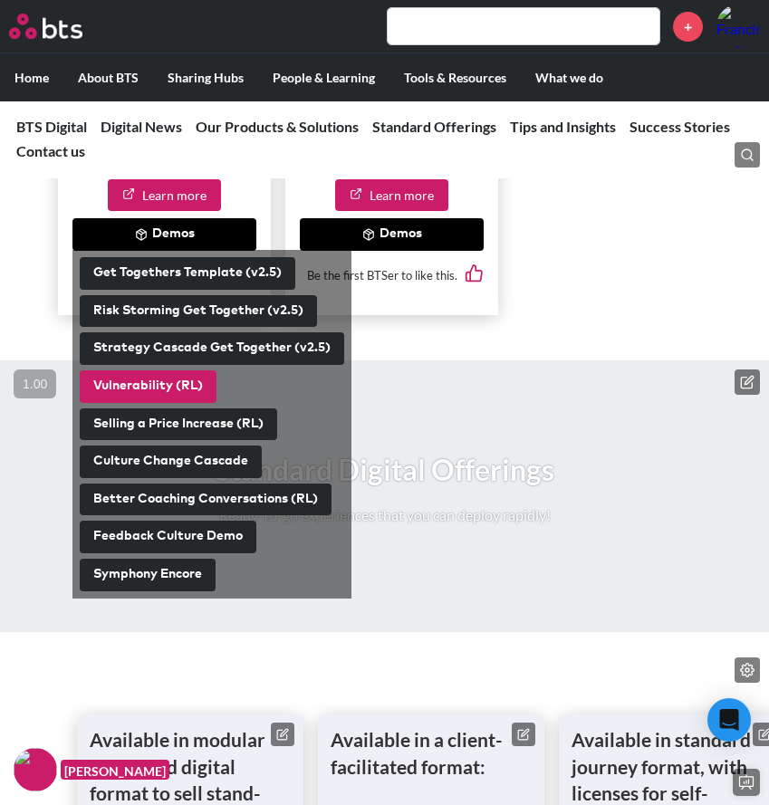
click at [150, 403] on button "Vulnerability (RL)" at bounding box center [148, 386] width 137 height 33
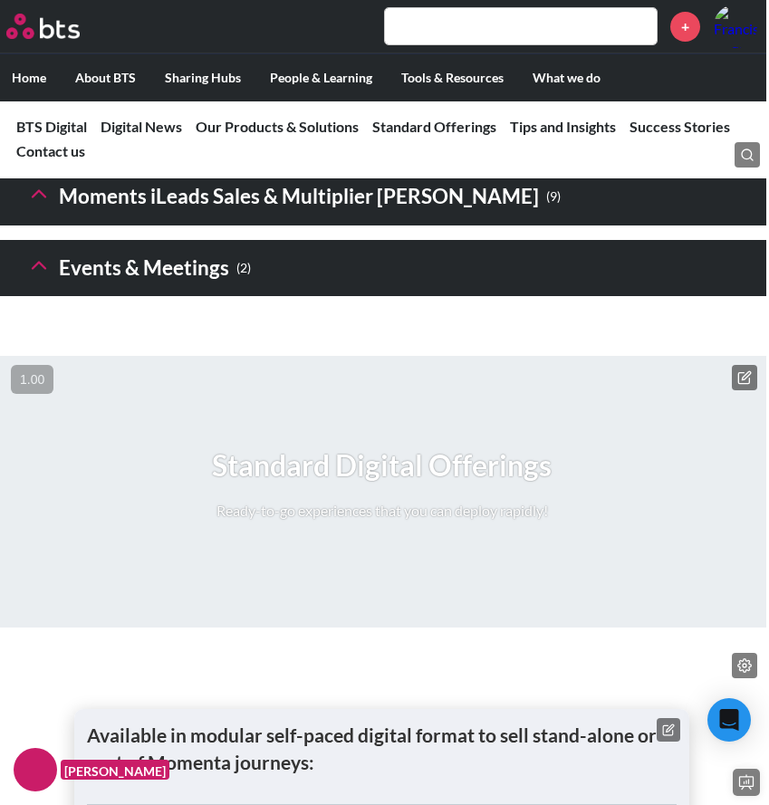
scroll to position [3217, 6]
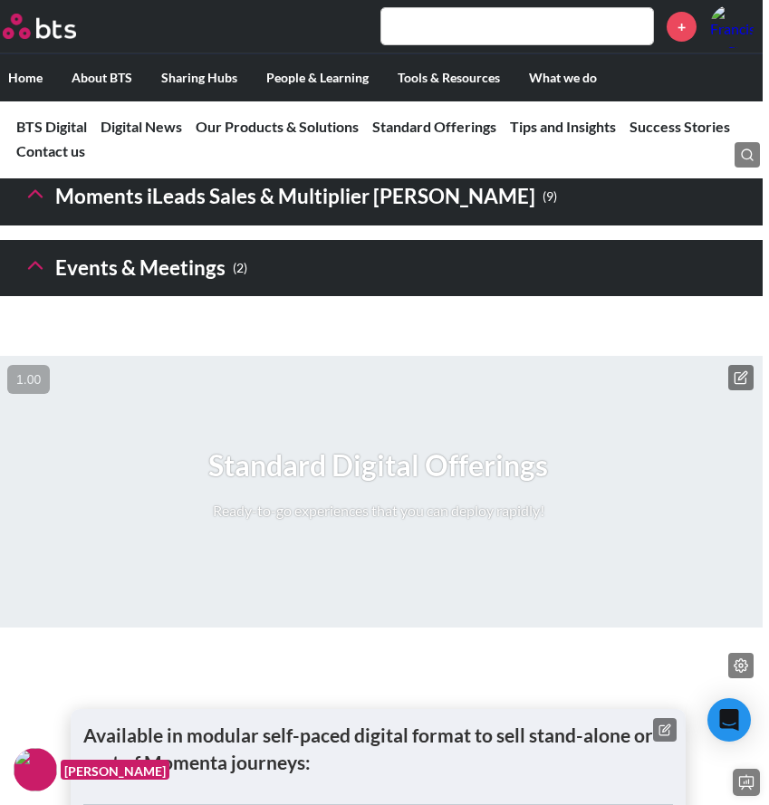
click at [24, 136] on icon at bounding box center [35, 122] width 25 height 25
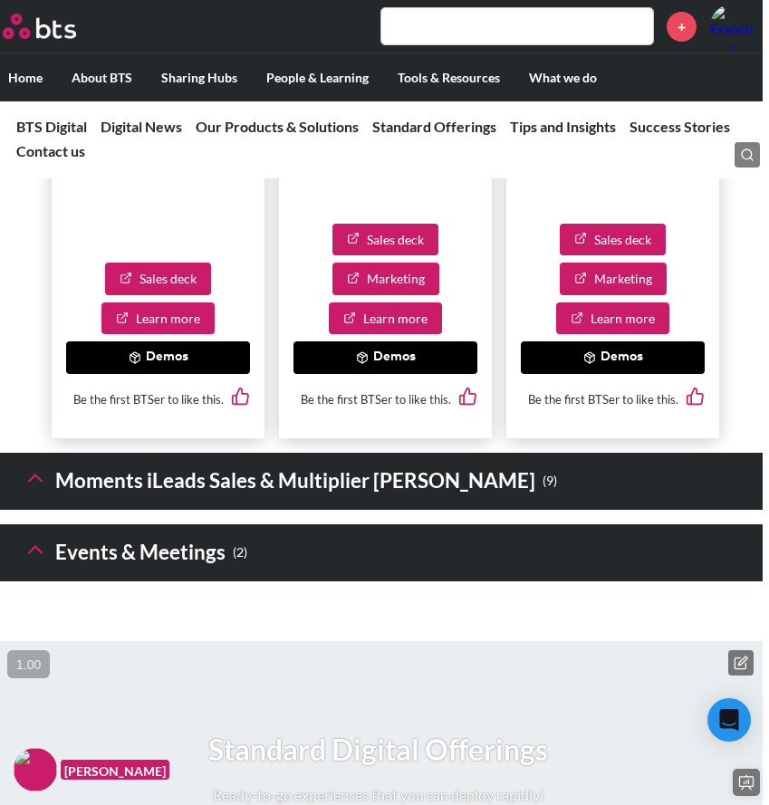
scroll to position [5343, 6]
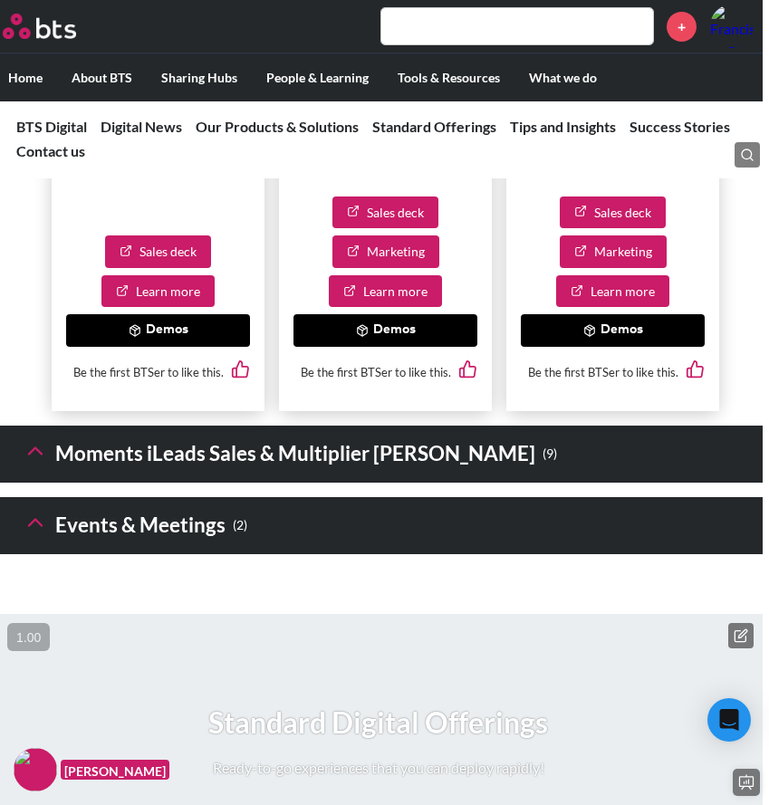
click at [219, 347] on button "Demos" at bounding box center [158, 330] width 184 height 33
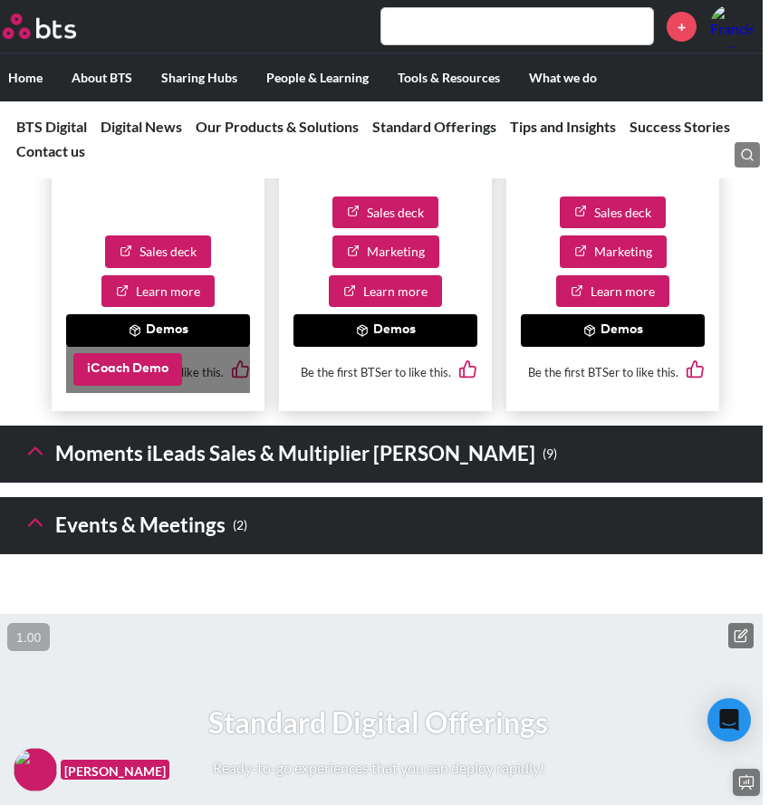
click at [150, 386] on button "iCoach Demo" at bounding box center [127, 369] width 109 height 33
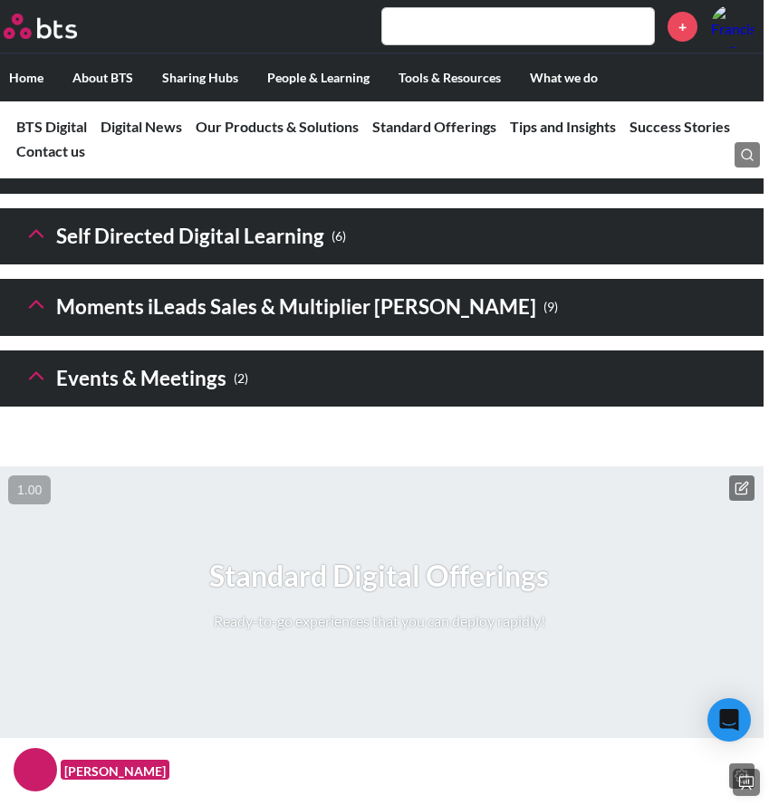
scroll to position [3094, 5]
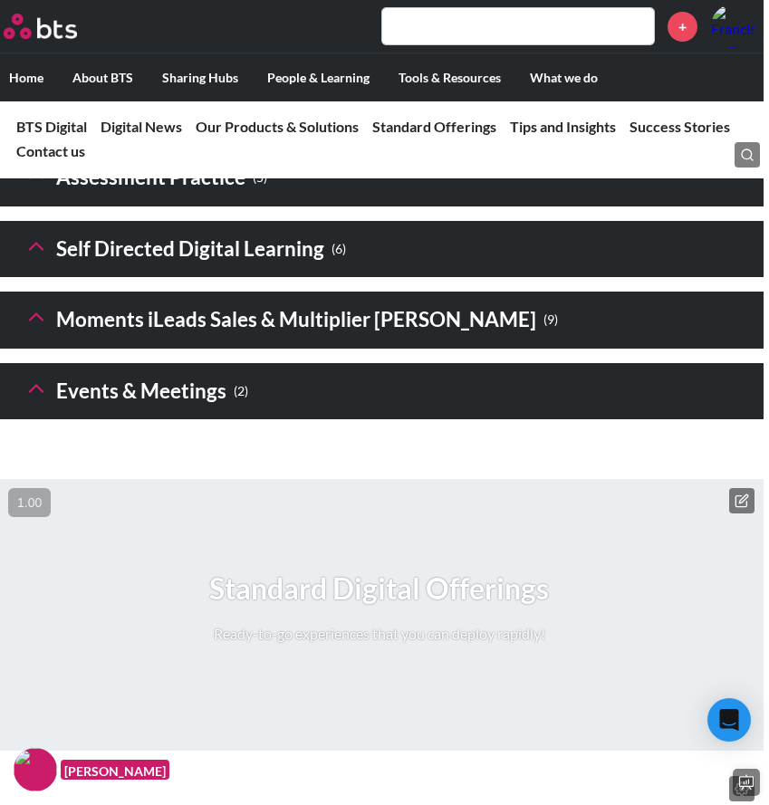
click at [25, 330] on icon at bounding box center [36, 316] width 25 height 25
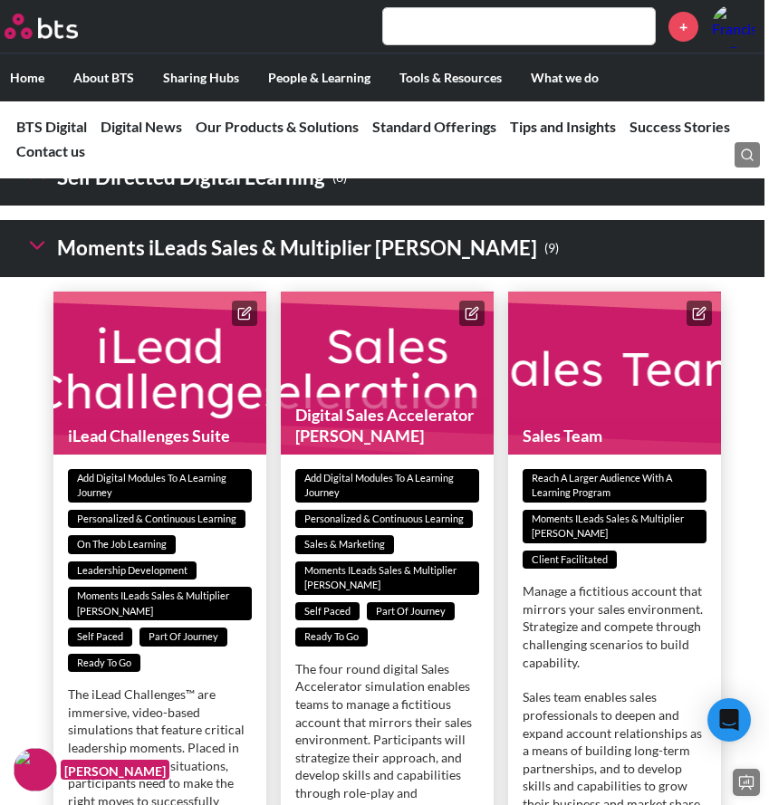
scroll to position [2977, 5]
